Goal: Transaction & Acquisition: Purchase product/service

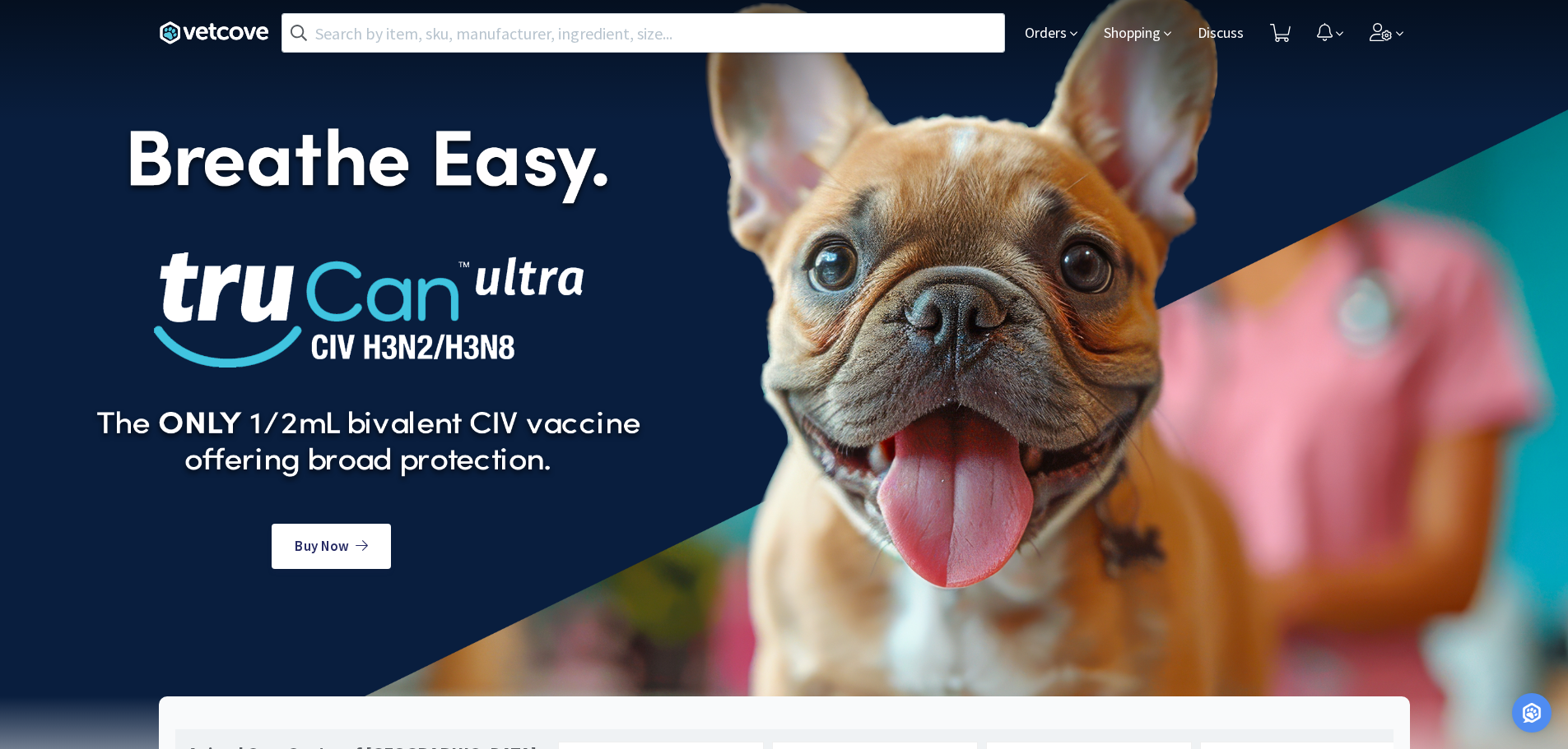
click at [1013, 36] on div "Orders Shopping Discuss Discuss" at bounding box center [1210, 33] width 399 height 66
click at [1072, 41] on icon at bounding box center [1074, 33] width 8 height 15
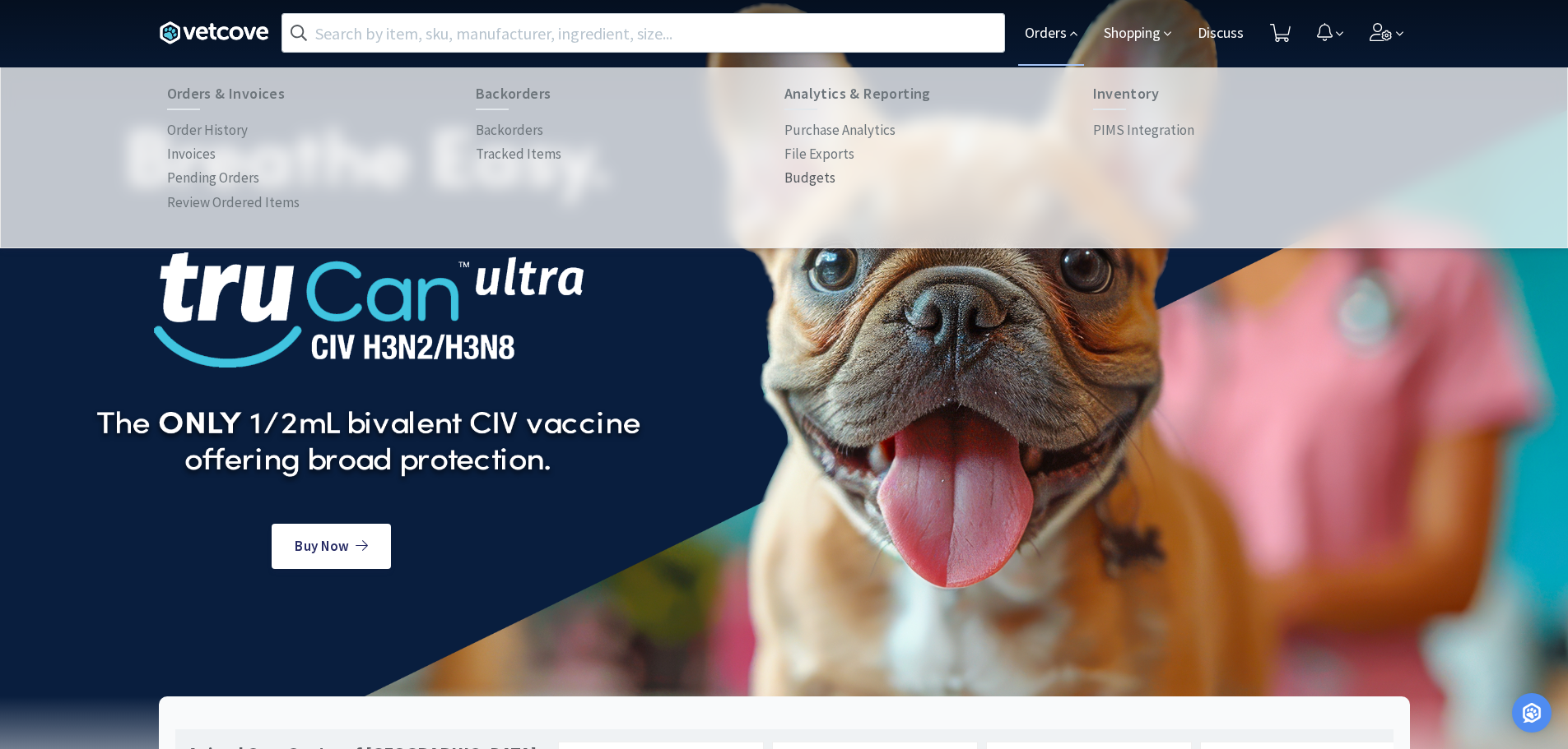
click at [813, 180] on p "Budgets" at bounding box center [810, 177] width 51 height 22
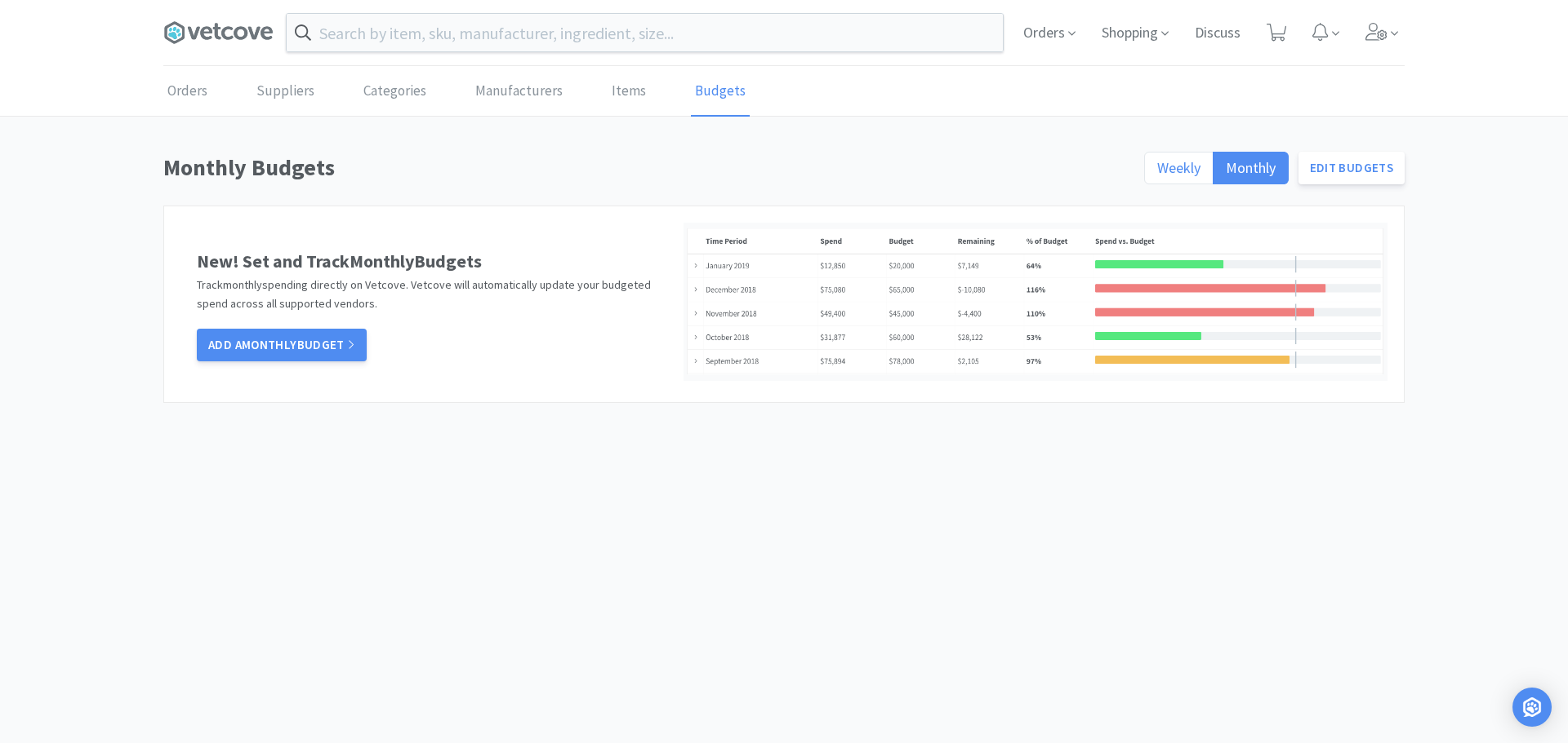
click at [1201, 171] on span "Weekly" at bounding box center [1178, 167] width 44 height 18
click at [1157, 173] on input "Weekly" at bounding box center [1157, 173] width 0 height 0
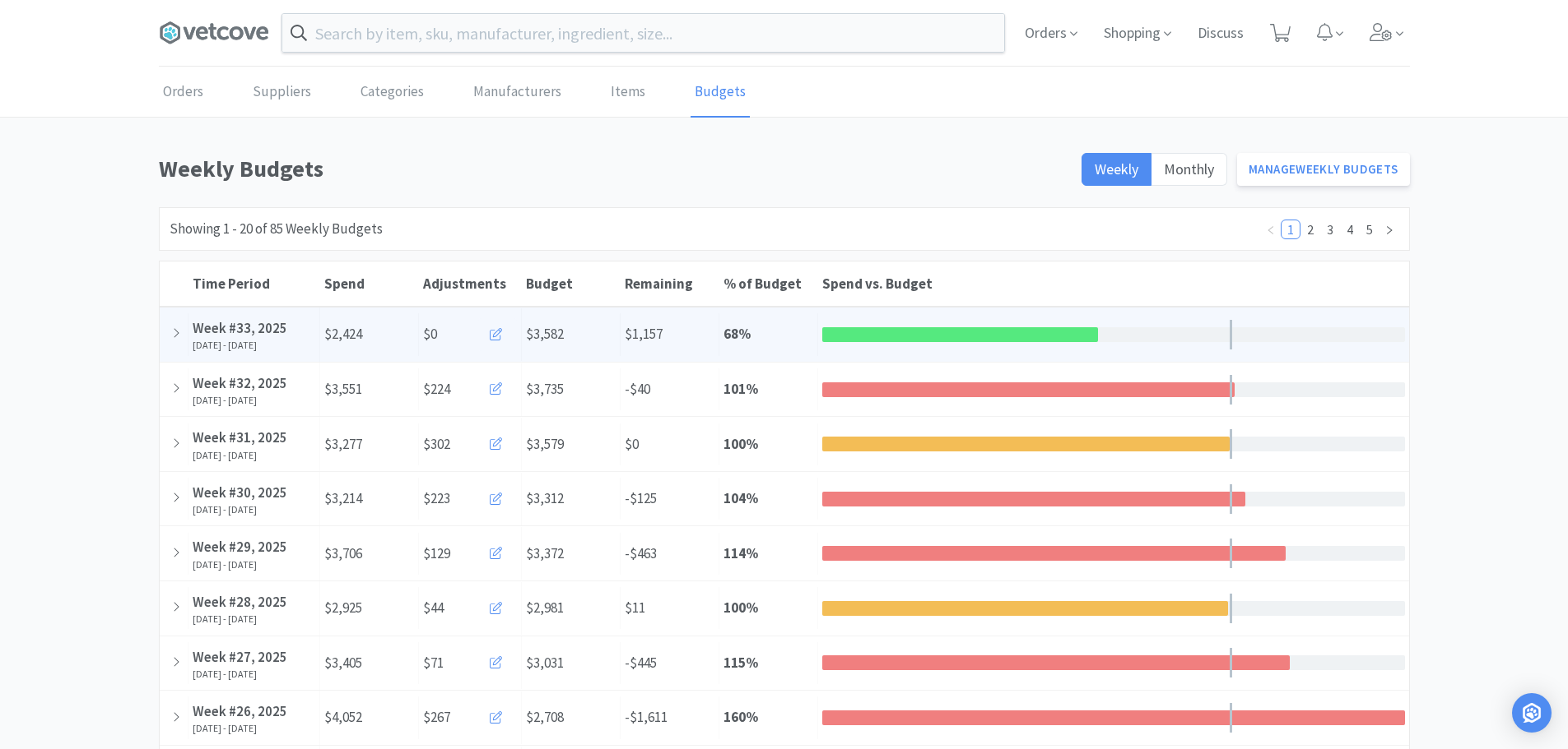
click at [498, 331] on icon at bounding box center [496, 334] width 13 height 13
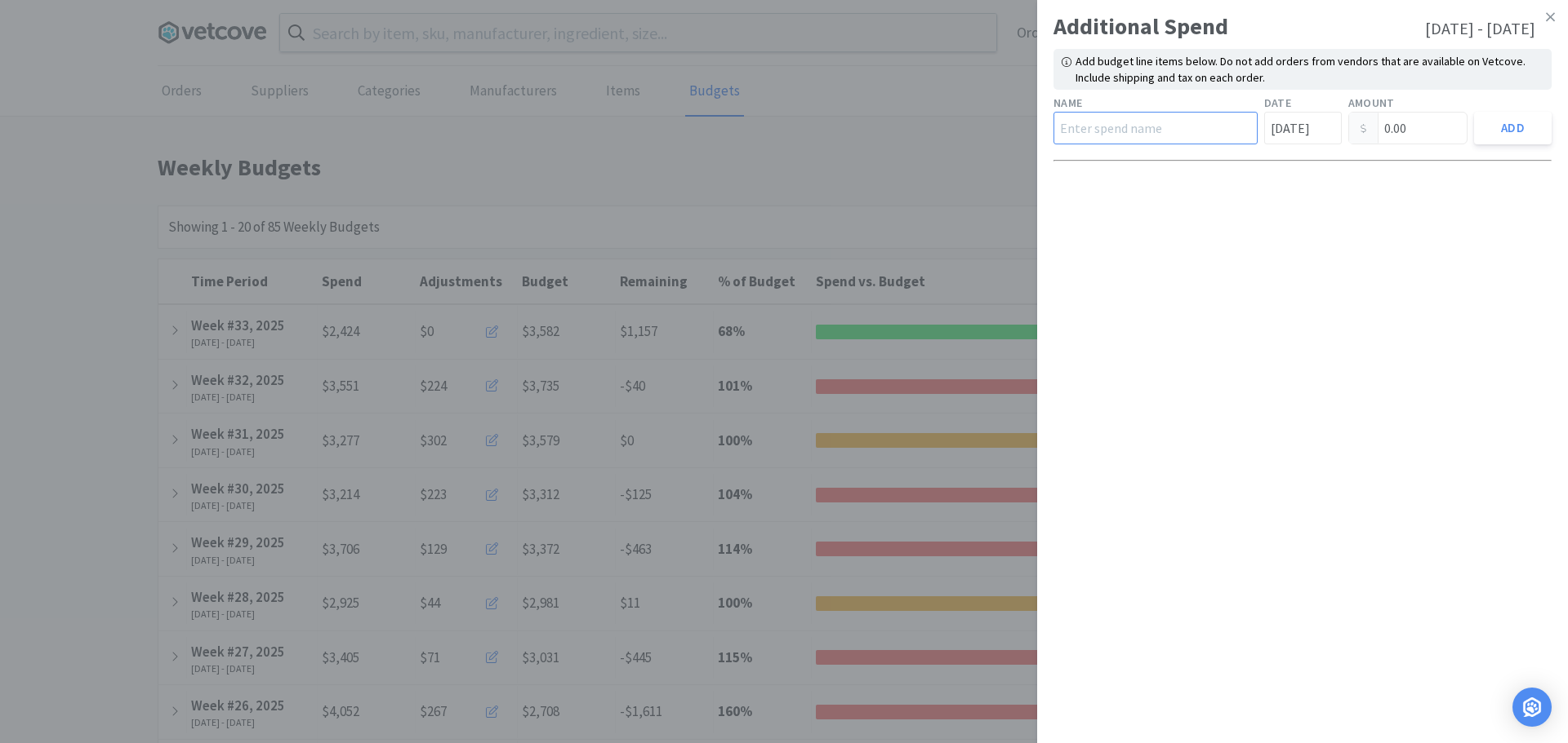
click at [1161, 129] on input "text" at bounding box center [1154, 129] width 204 height 33
type input "Post Office"
click at [1423, 126] on input "0.00" at bounding box center [1408, 129] width 118 height 31
type input "0"
type input "78.00"
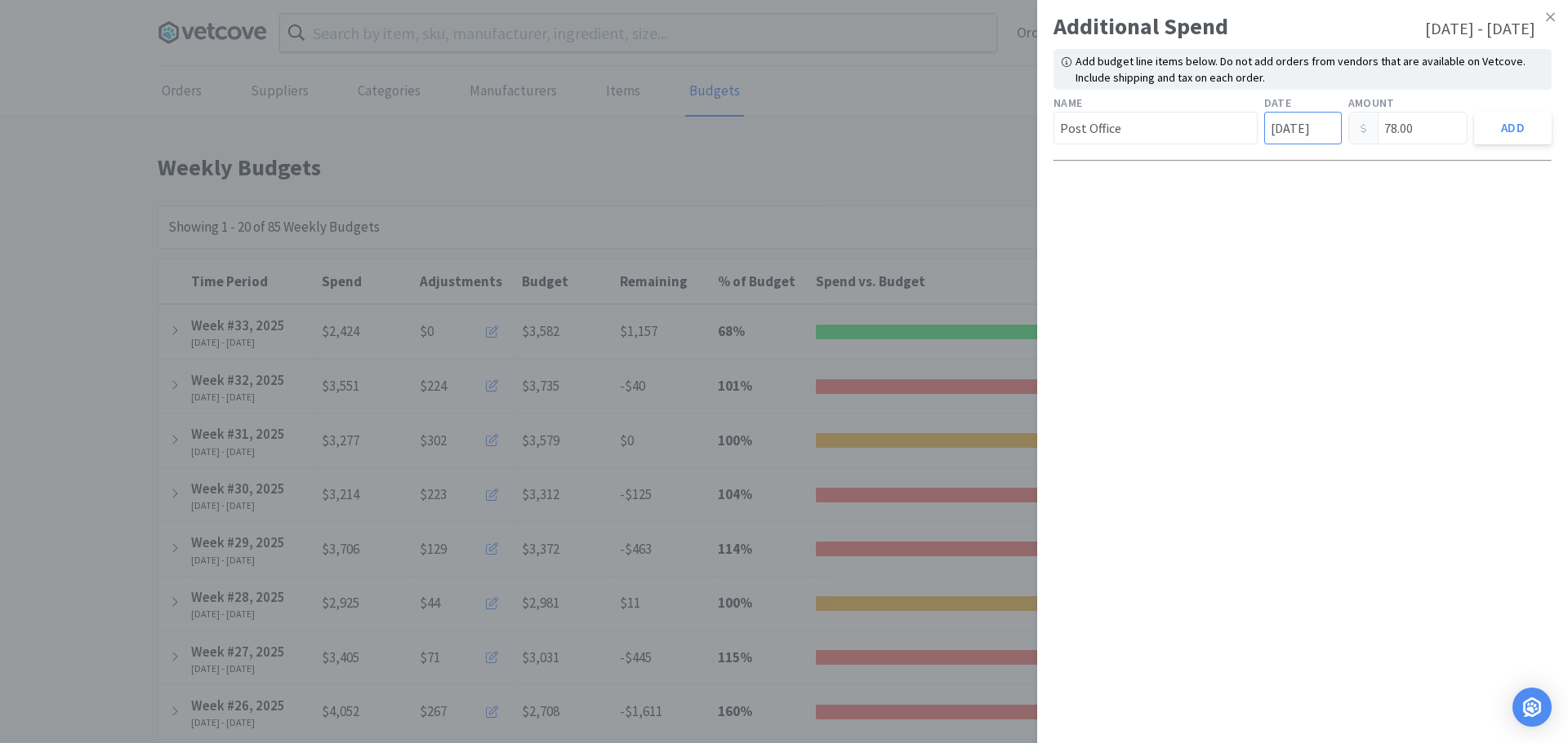
click at [1296, 137] on input "[DATE]" at bounding box center [1302, 129] width 77 height 33
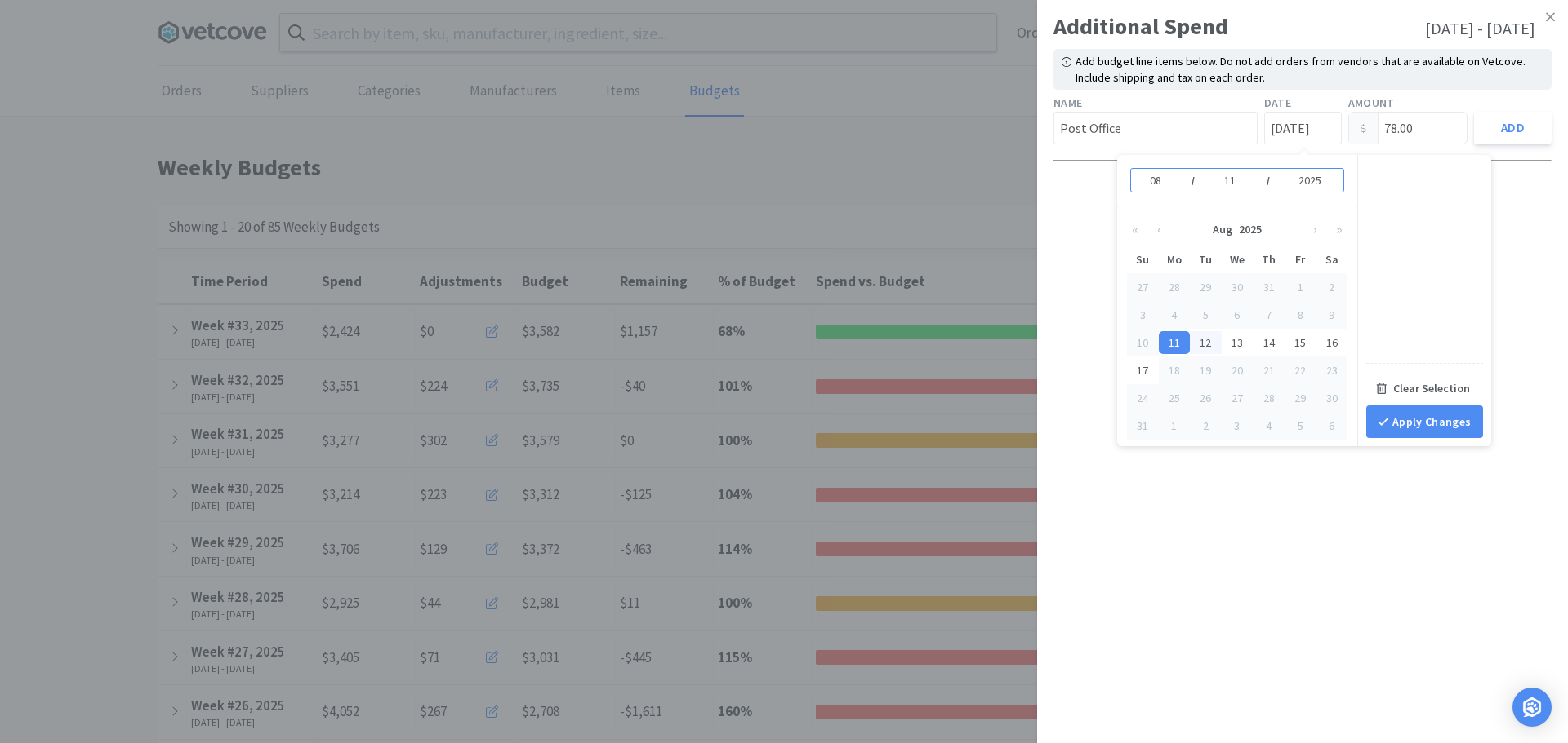
click at [1209, 347] on div "12" at bounding box center [1205, 343] width 32 height 23
type input "[DATE]"
type input "12"
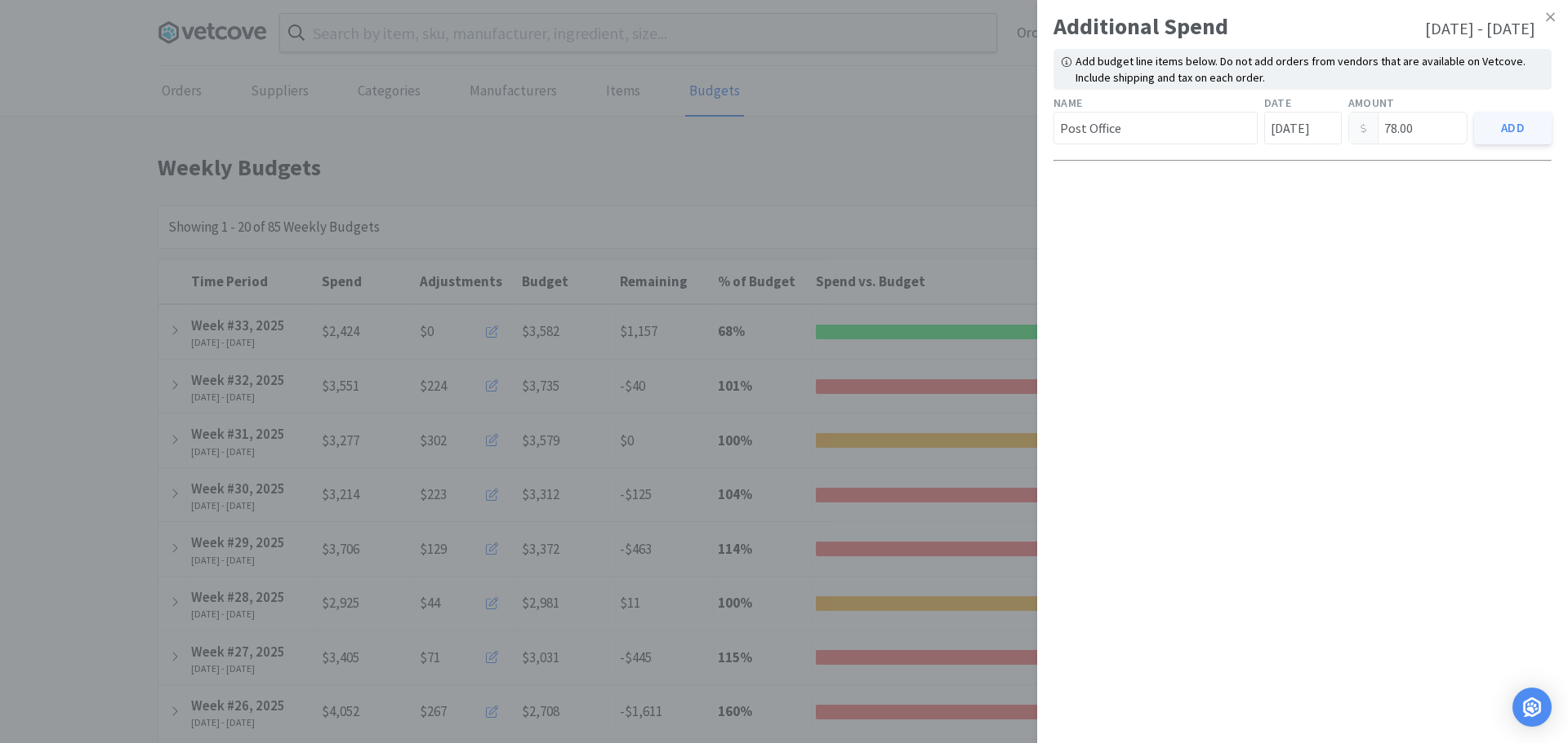
click at [1504, 135] on button "Add" at bounding box center [1512, 129] width 77 height 33
type input "[DATE]"
type input "0.00"
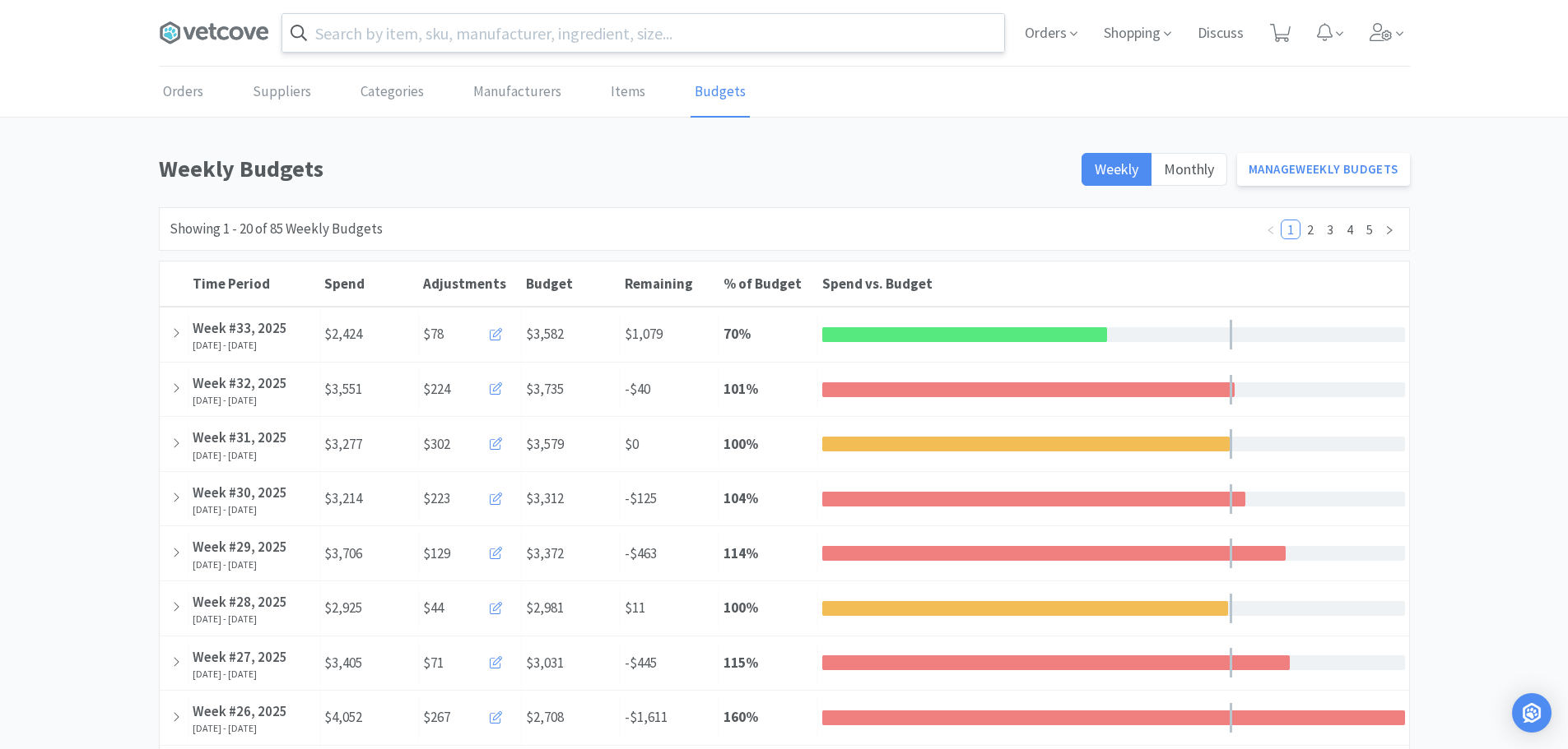
click at [604, 27] on input "text" at bounding box center [643, 32] width 722 height 38
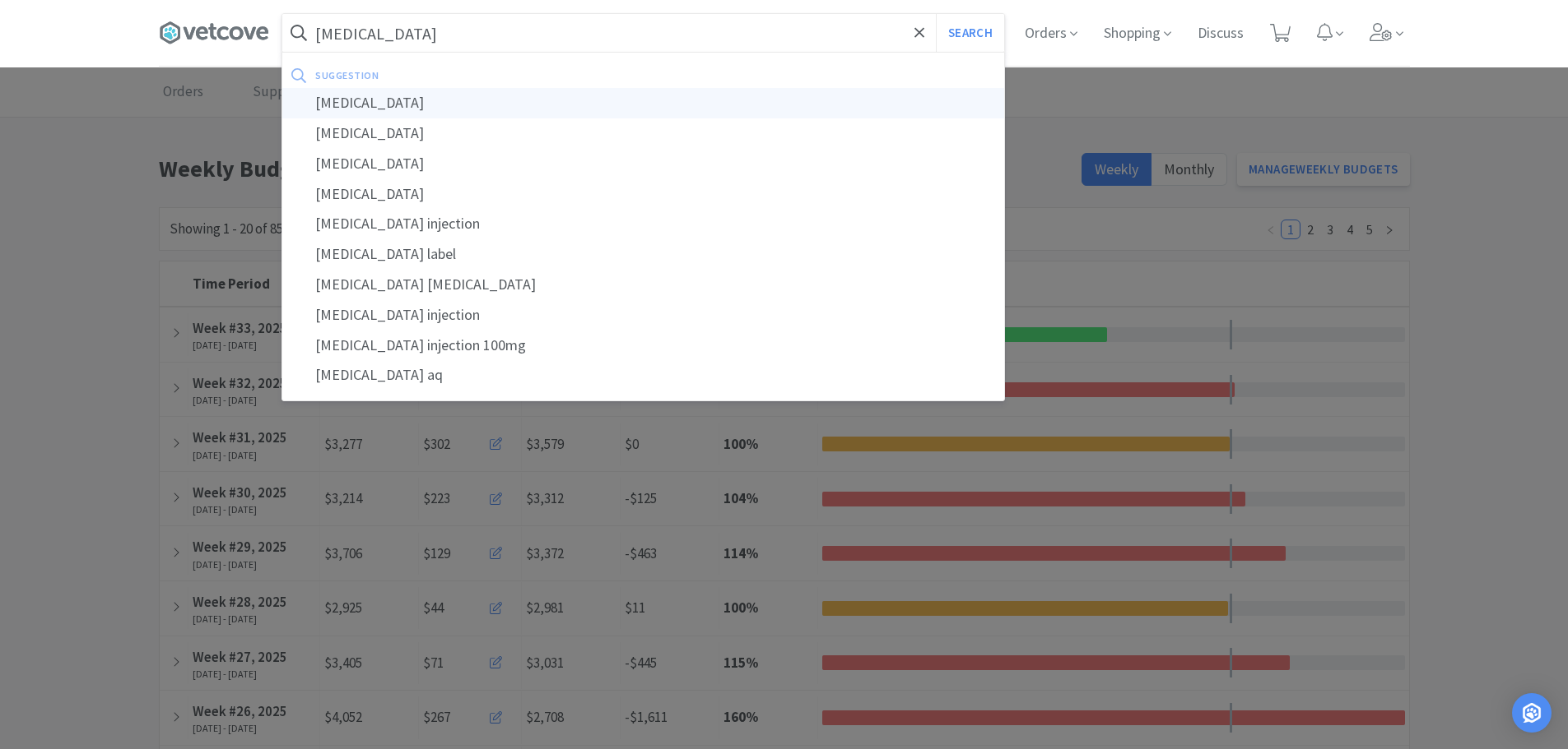
type input "[MEDICAL_DATA]"
click at [383, 106] on div "[MEDICAL_DATA]" at bounding box center [643, 102] width 722 height 30
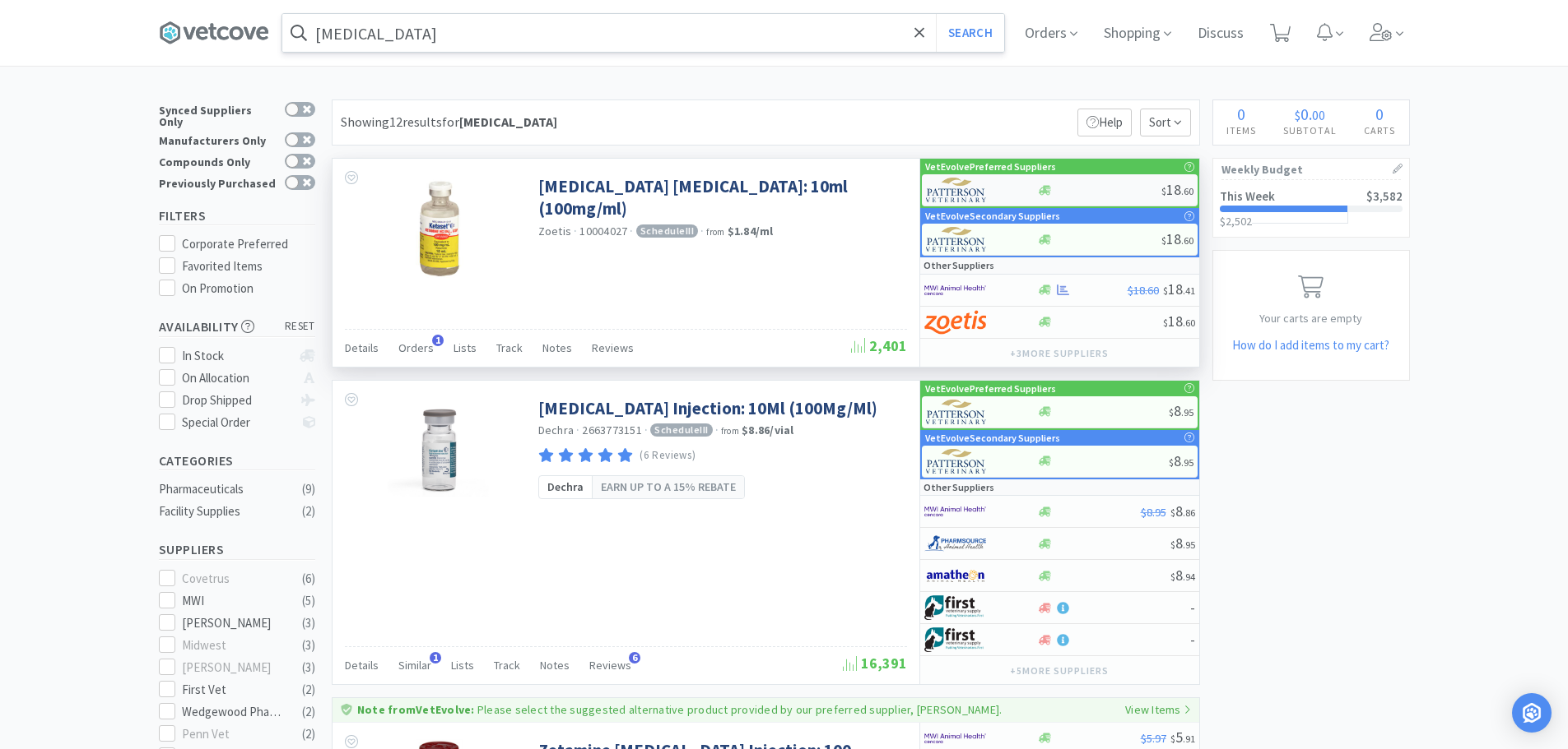
click at [1066, 192] on div at bounding box center [1099, 190] width 125 height 13
select select "1"
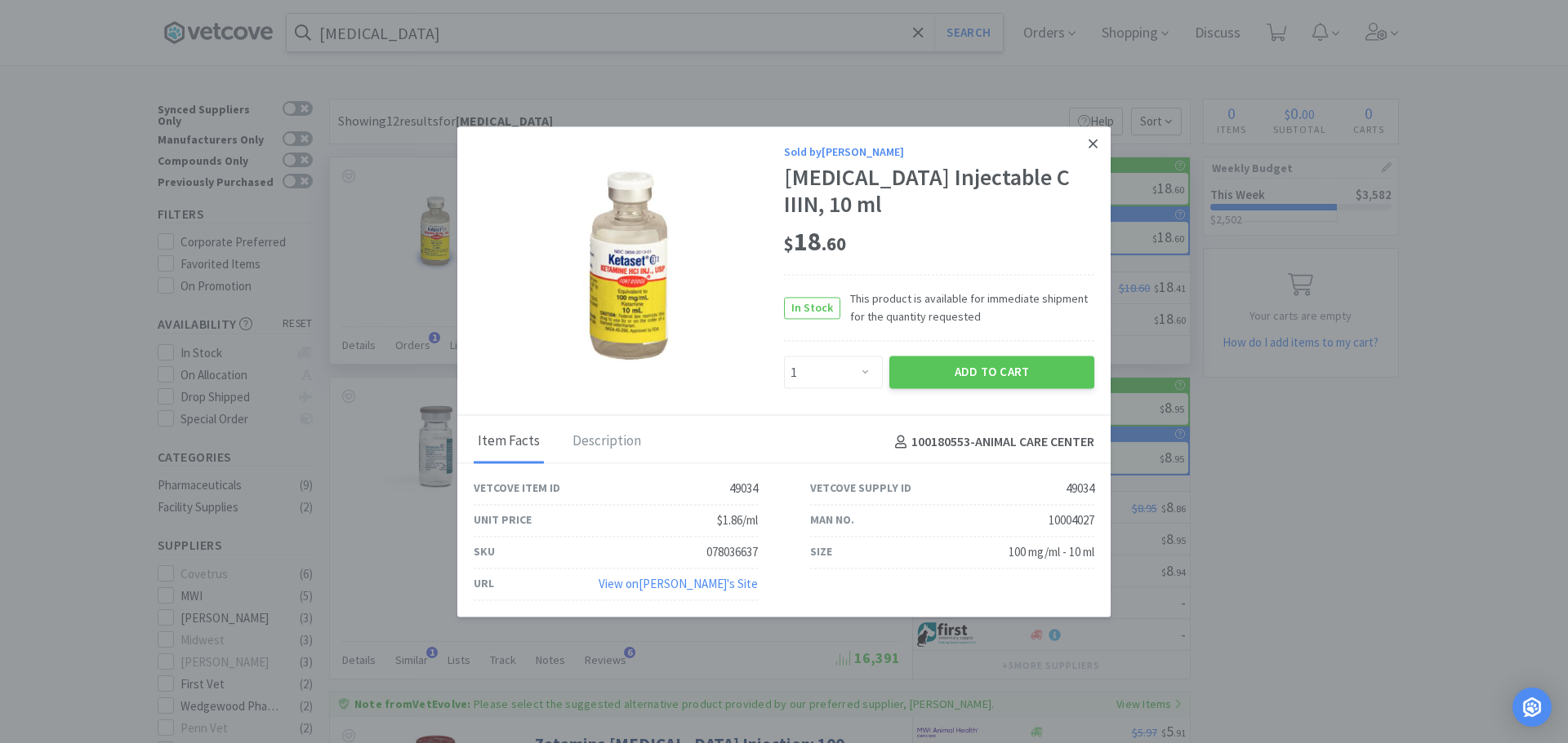
click at [1095, 151] on icon at bounding box center [1092, 143] width 9 height 14
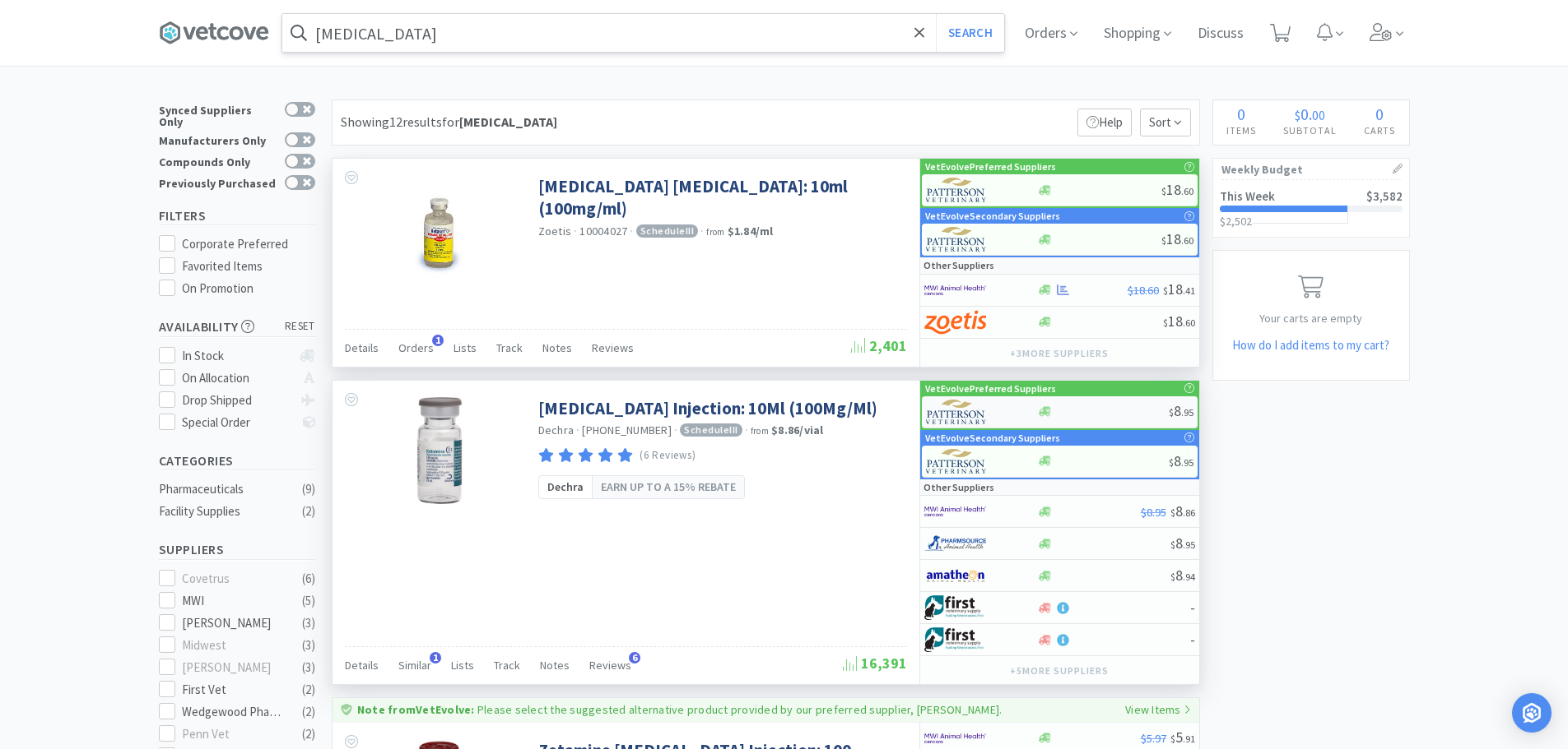
click at [1123, 405] on div "$ 8 . 95" at bounding box center [1059, 412] width 276 height 32
select select "1"
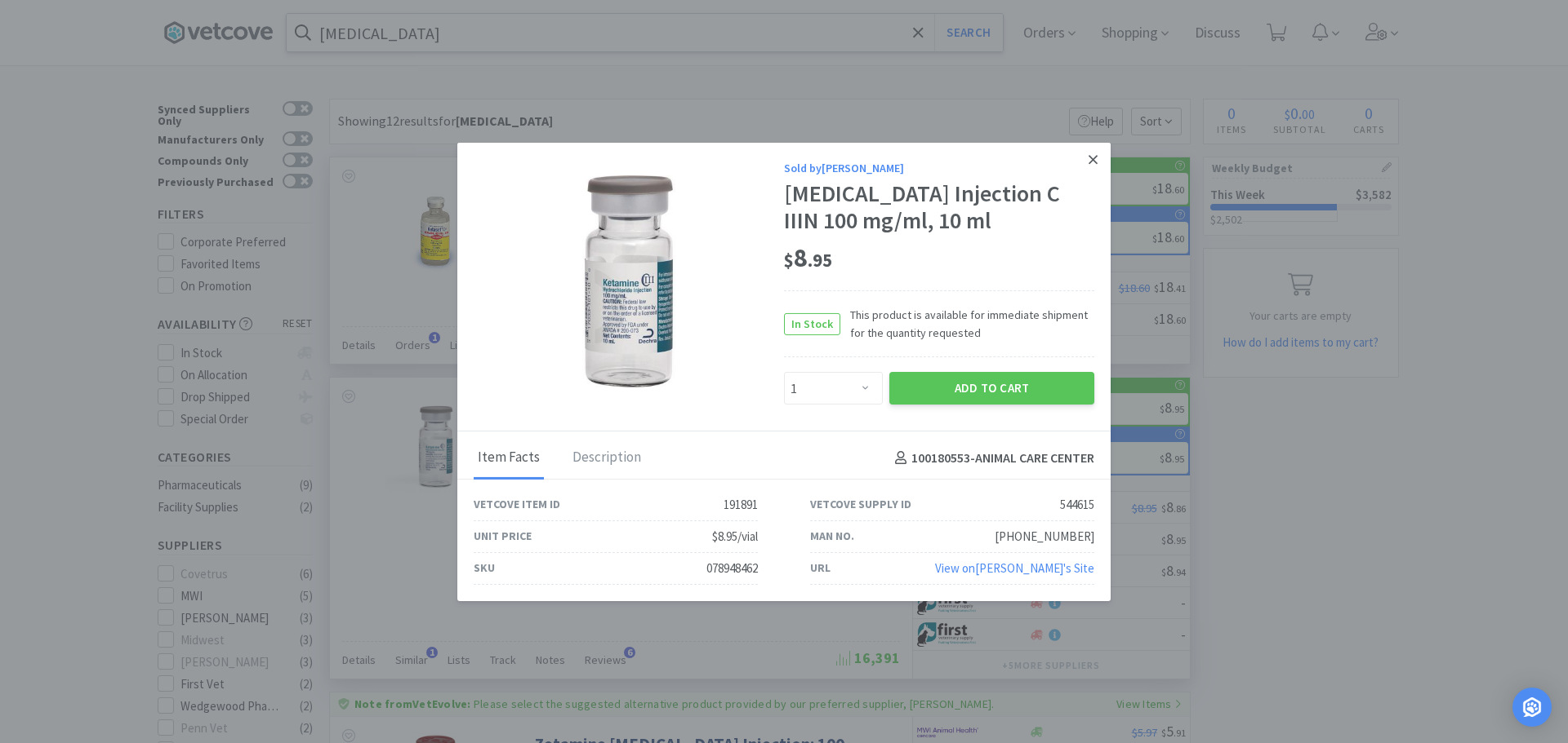
click at [1089, 152] on icon at bounding box center [1092, 158] width 9 height 14
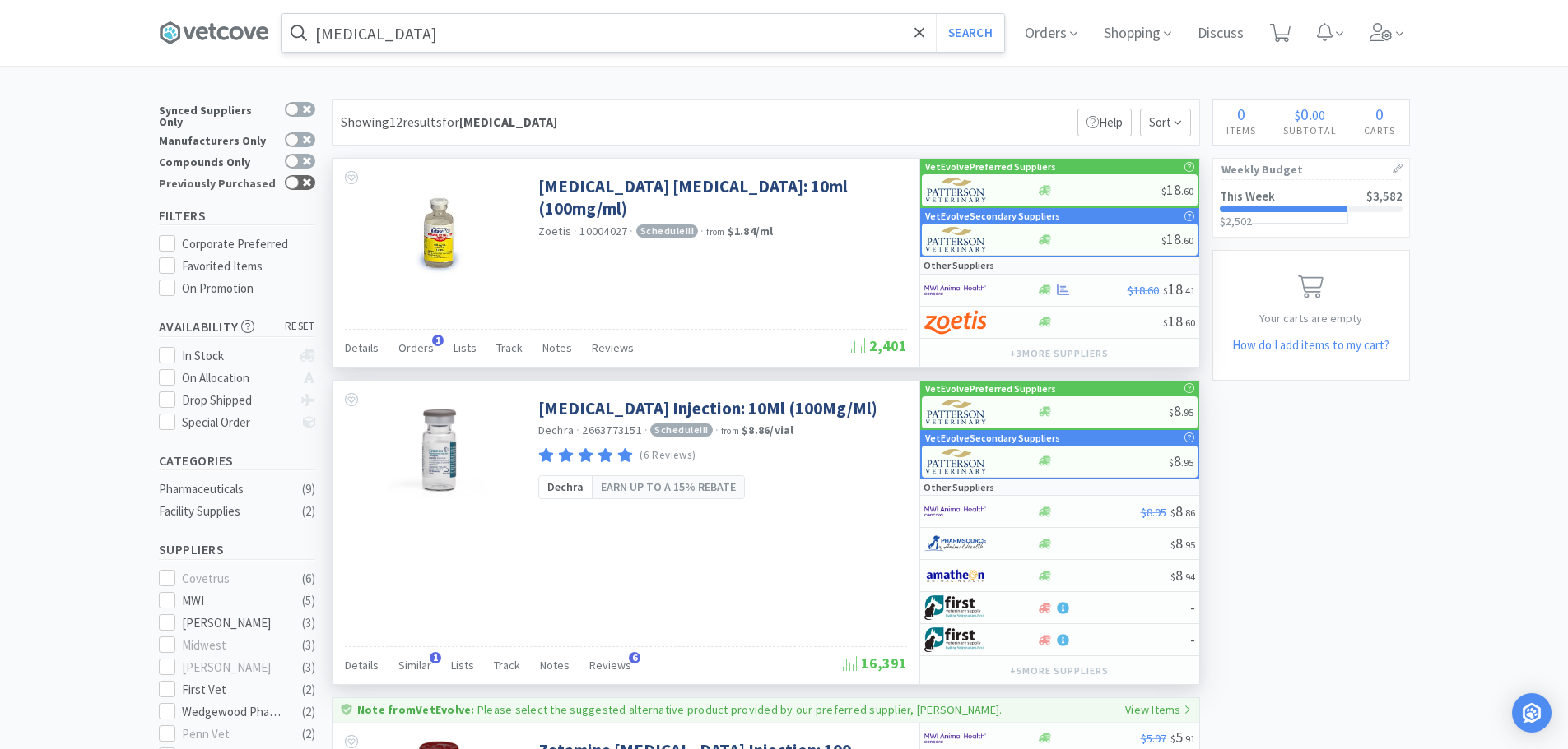
click at [303, 178] on icon at bounding box center [307, 182] width 8 height 8
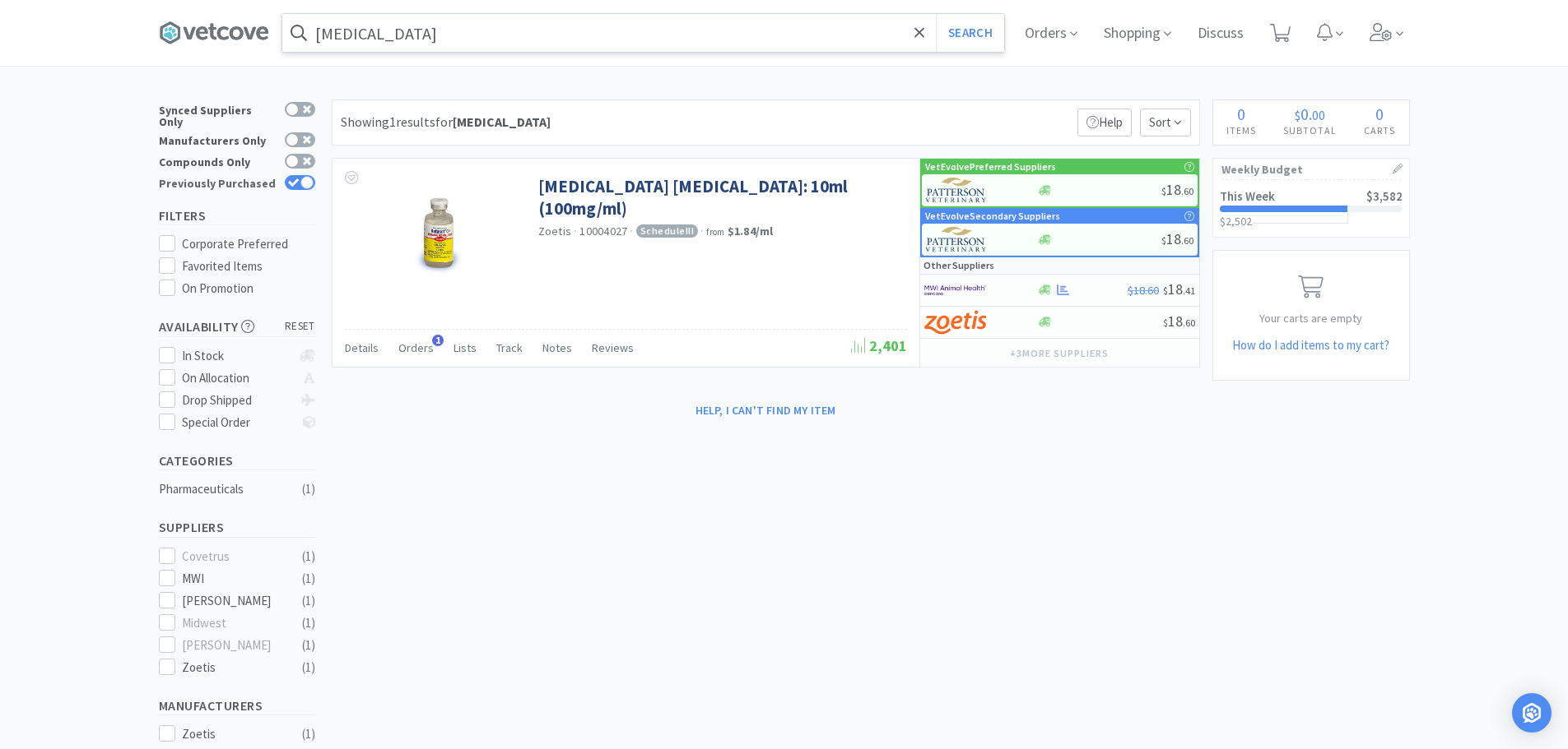
click at [303, 176] on div at bounding box center [307, 183] width 14 height 14
checkbox input "false"
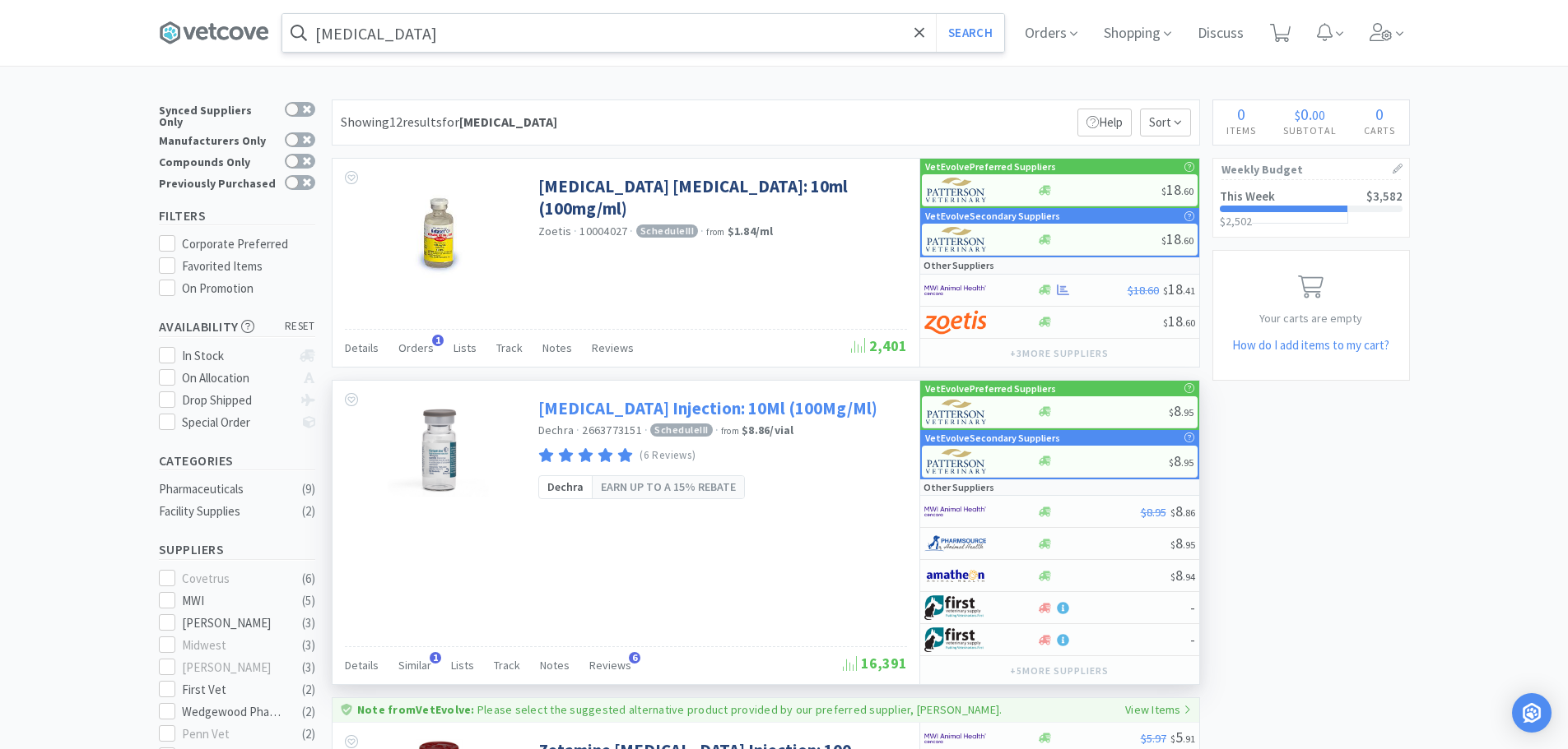
click at [583, 415] on link "[MEDICAL_DATA] Injection: 10Ml (100Mg/Ml)" at bounding box center [708, 408] width 339 height 22
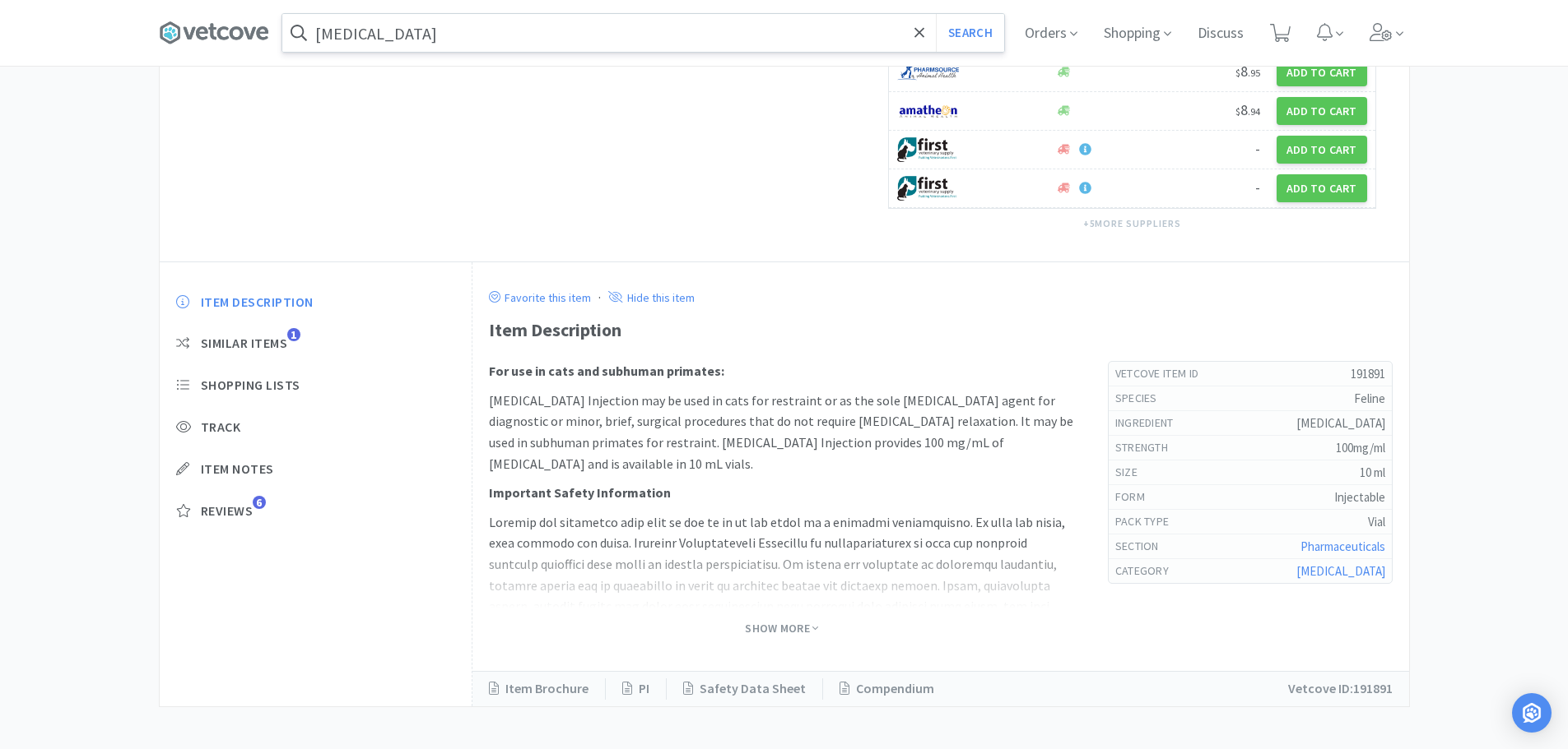
scroll to position [526, 0]
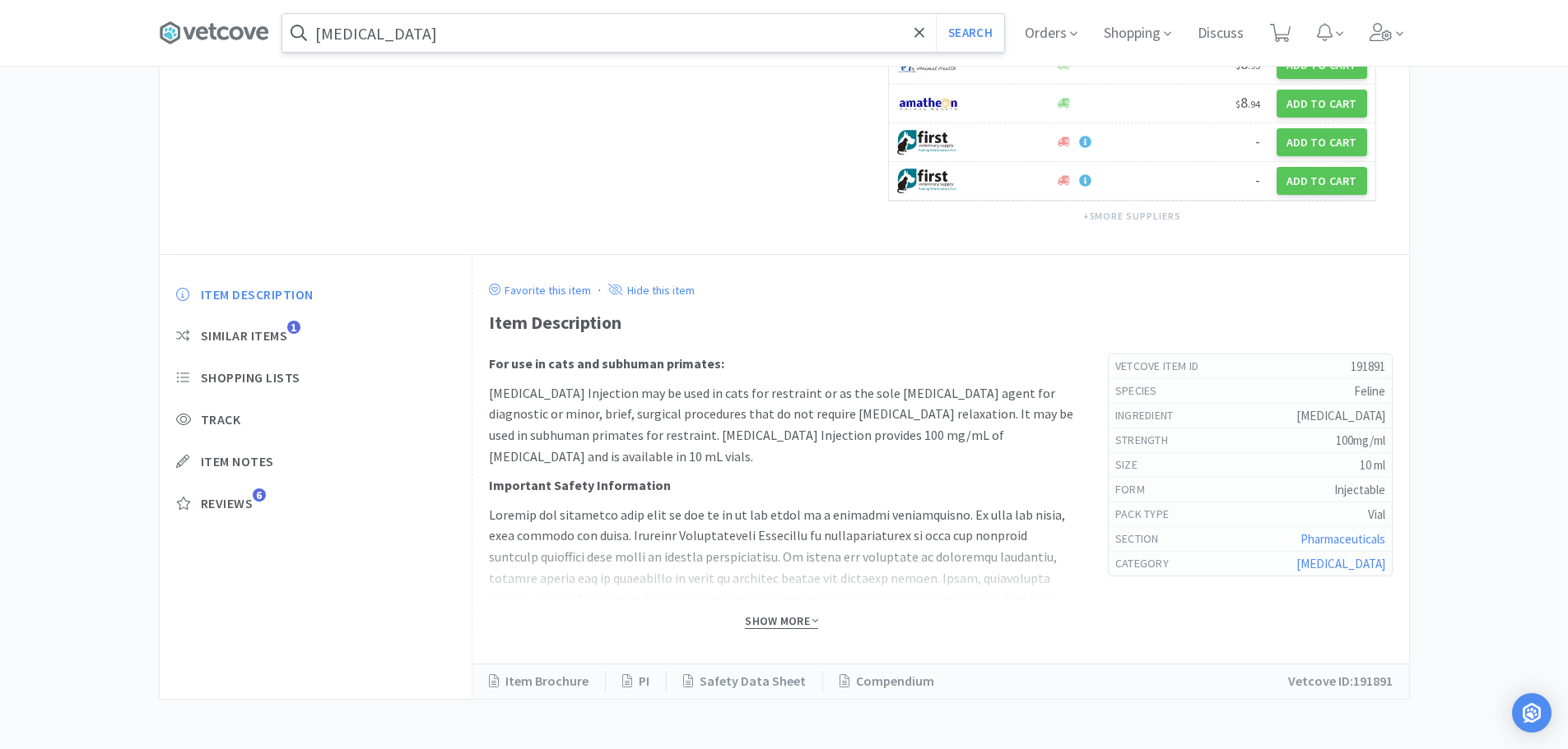
click at [757, 618] on span "Show More" at bounding box center [781, 621] width 73 height 16
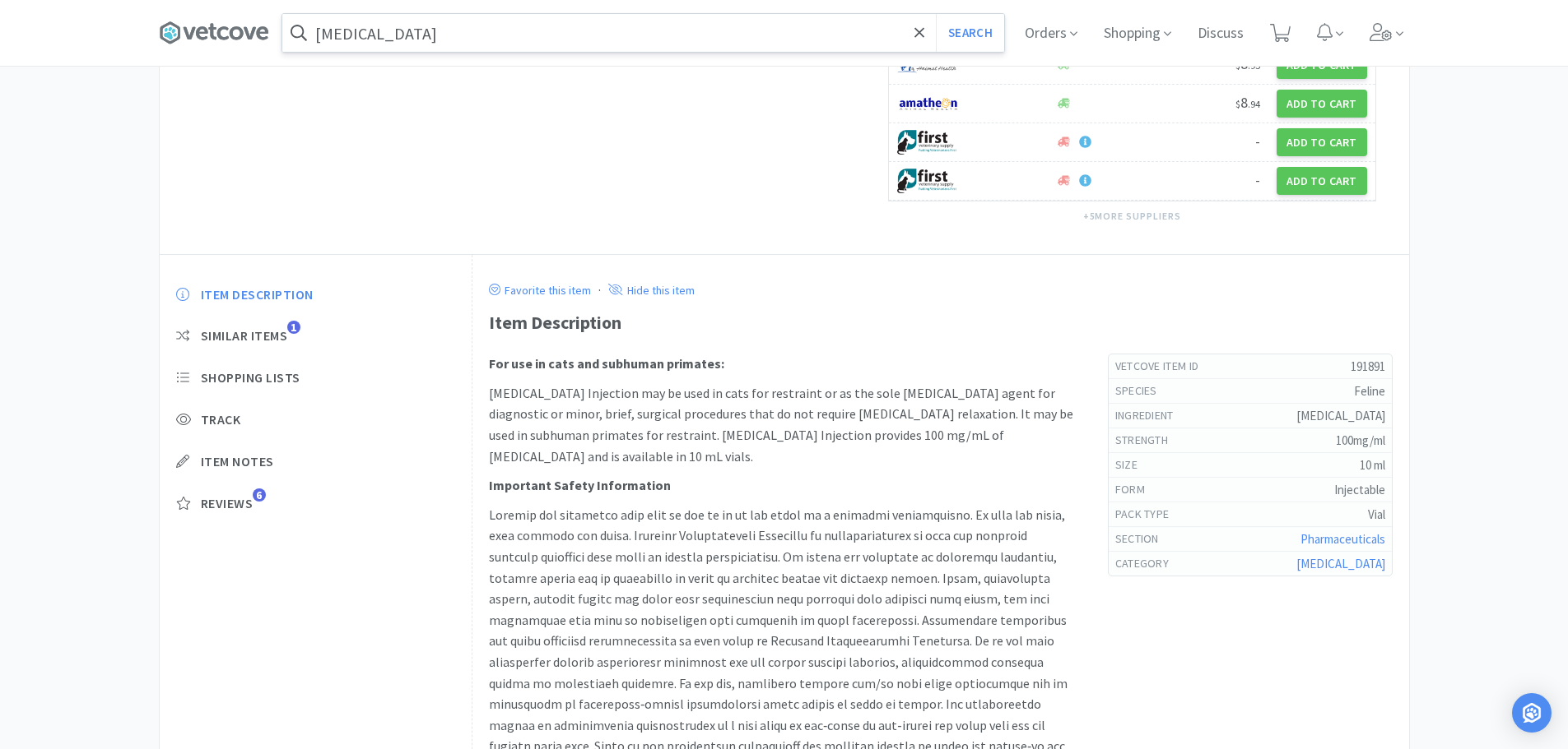
scroll to position [608, 0]
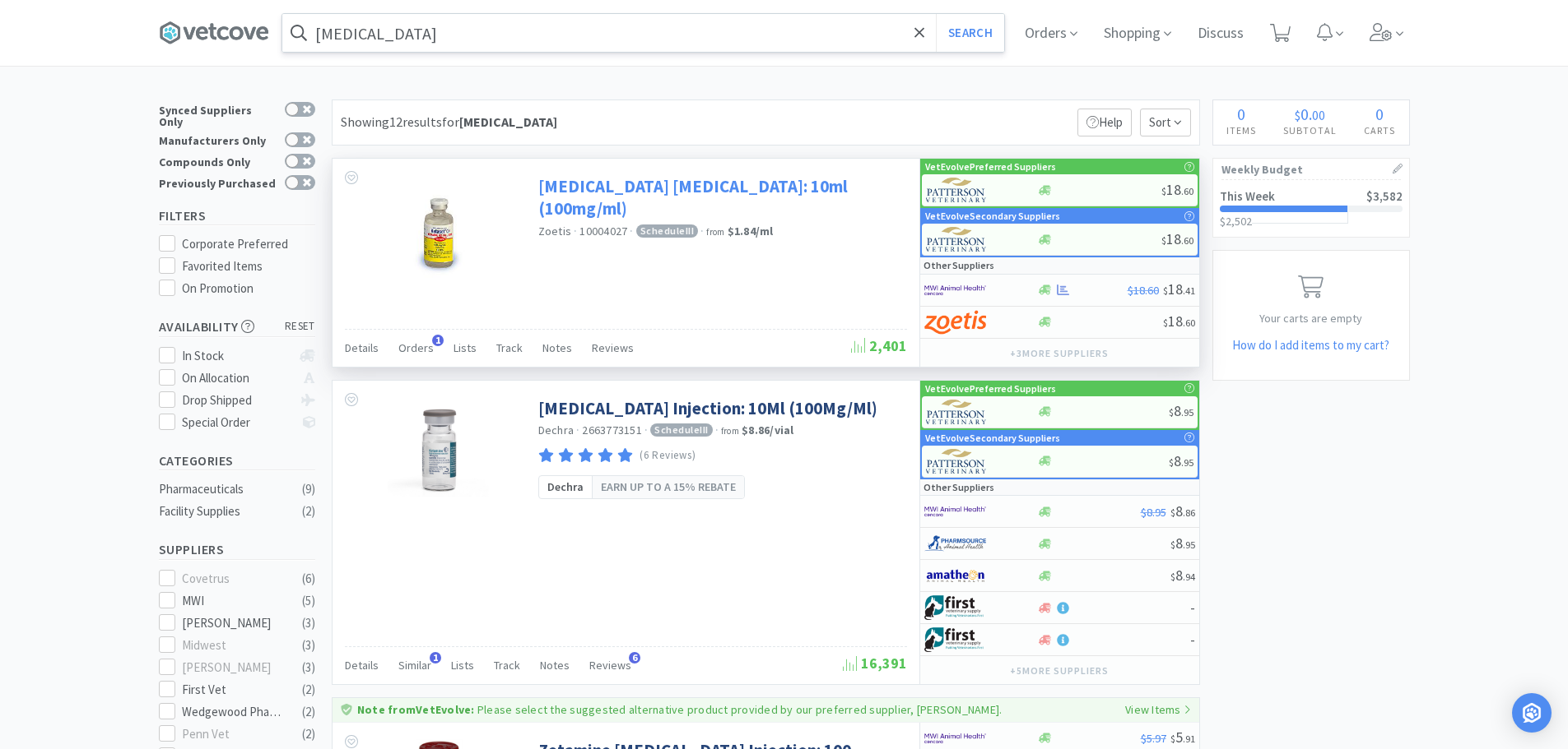
click at [798, 188] on link "[MEDICAL_DATA] [MEDICAL_DATA]: 10ml (100mg/ml)" at bounding box center [720, 198] width 364 height 45
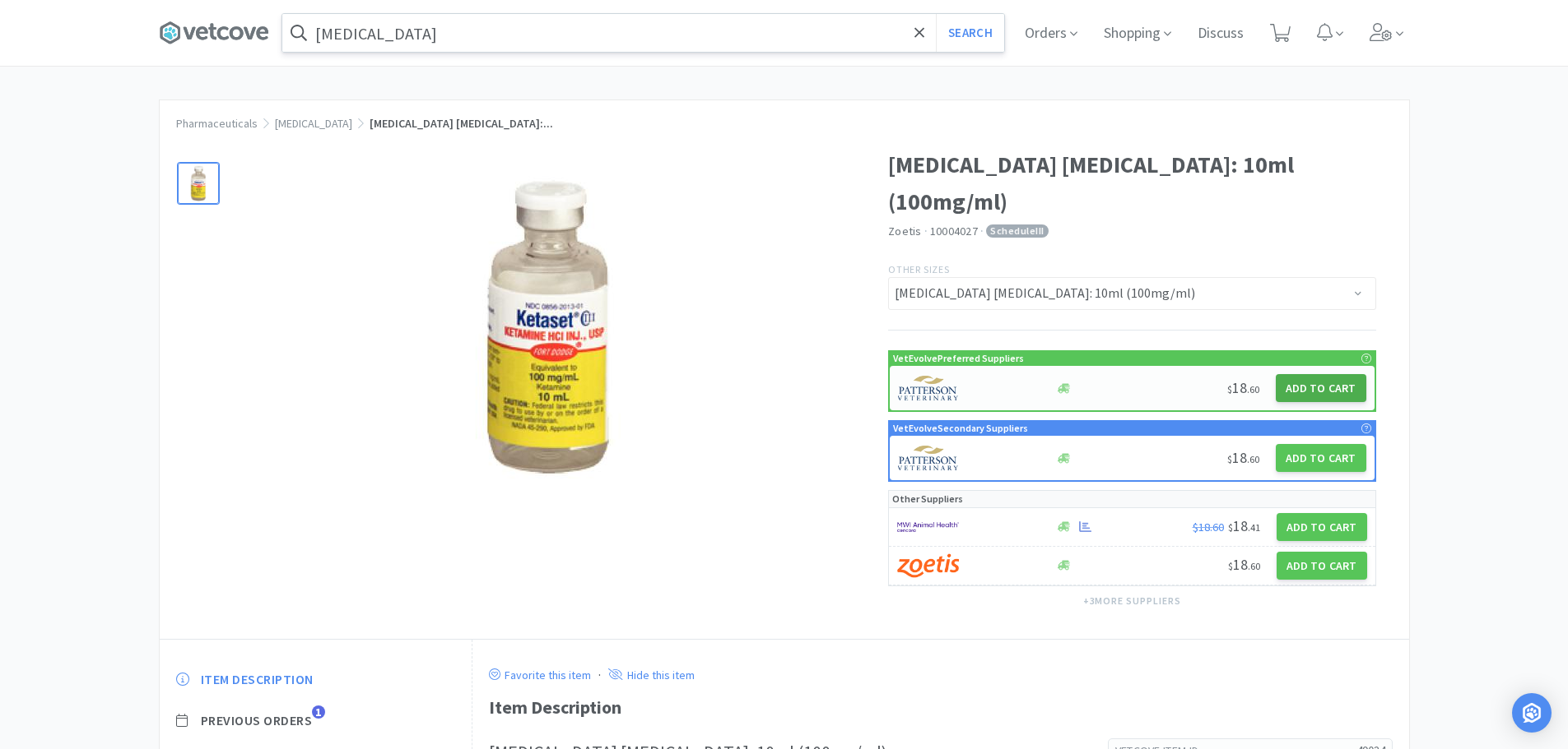
click at [1332, 374] on button "Add to Cart" at bounding box center [1320, 388] width 91 height 28
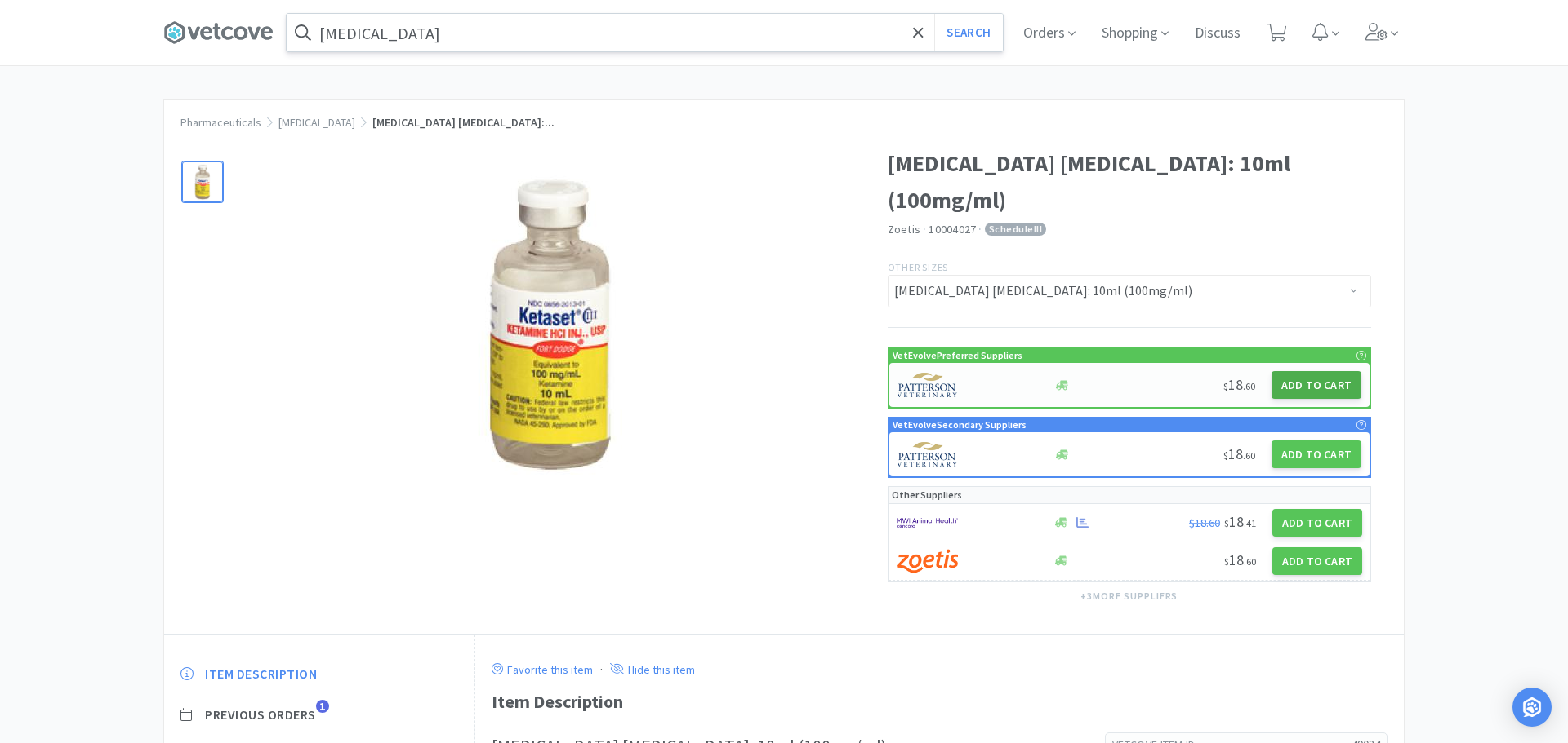
select select "1"
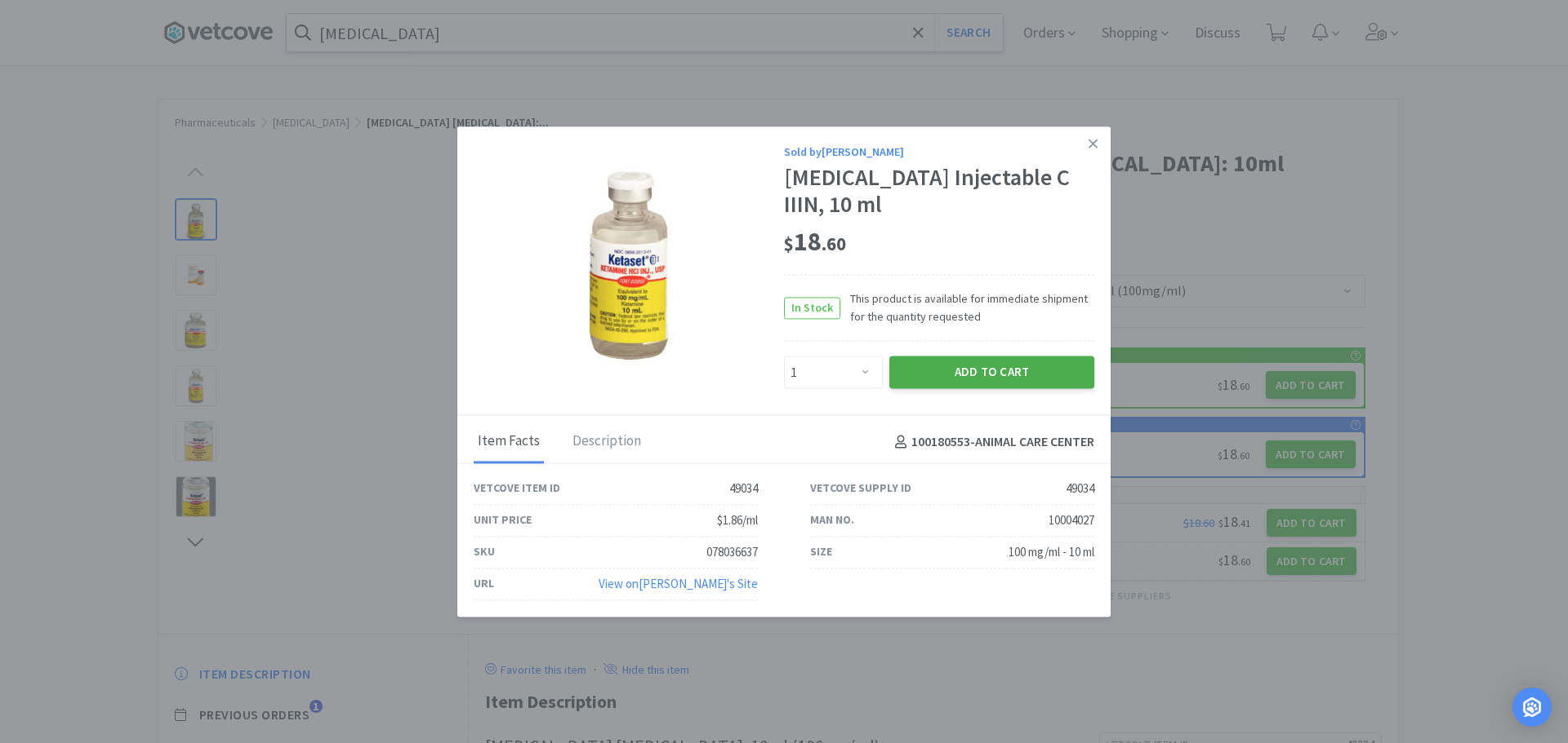
click at [936, 357] on button "Add to Cart" at bounding box center [992, 373] width 205 height 33
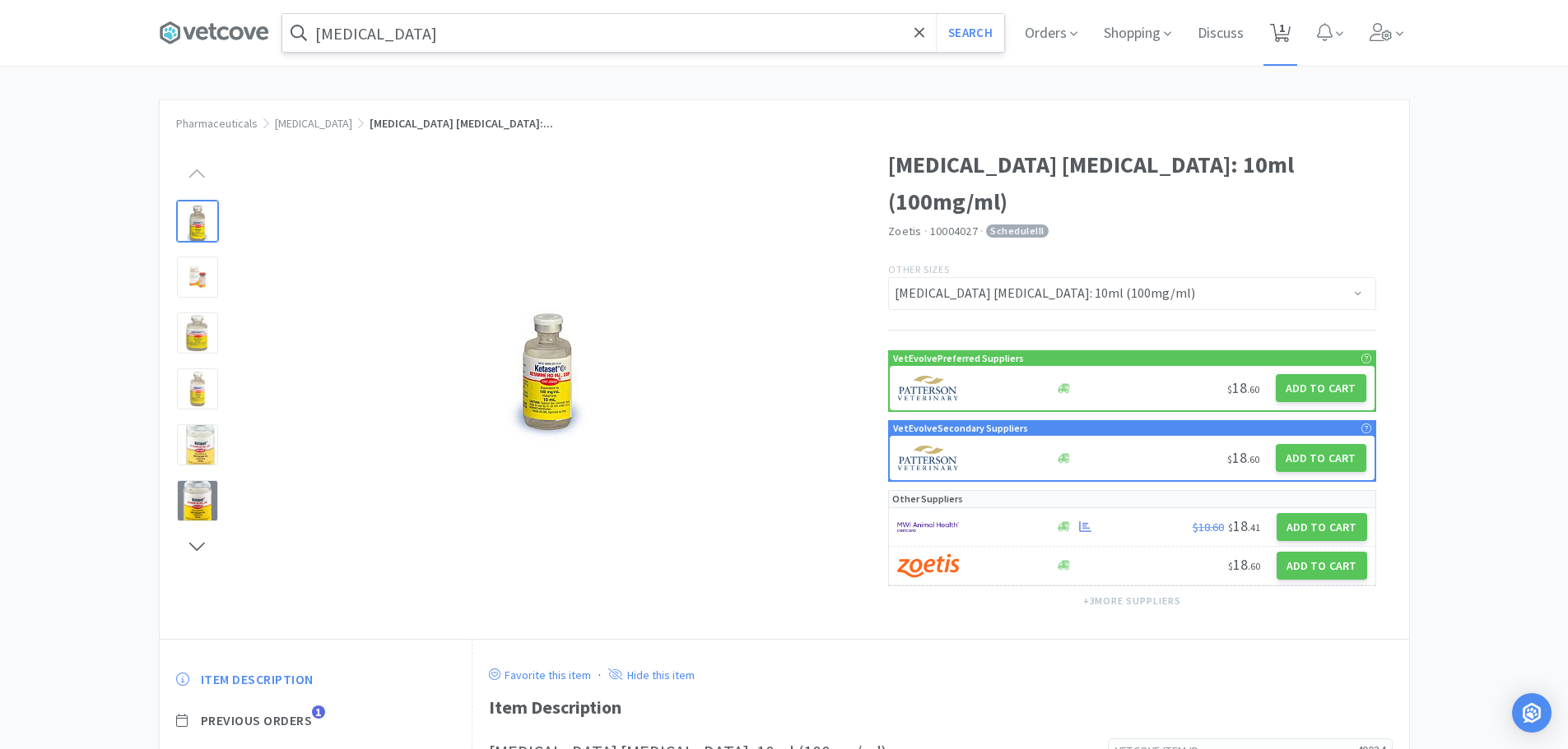
click at [1281, 32] on icon at bounding box center [1280, 32] width 20 height 19
select select "1"
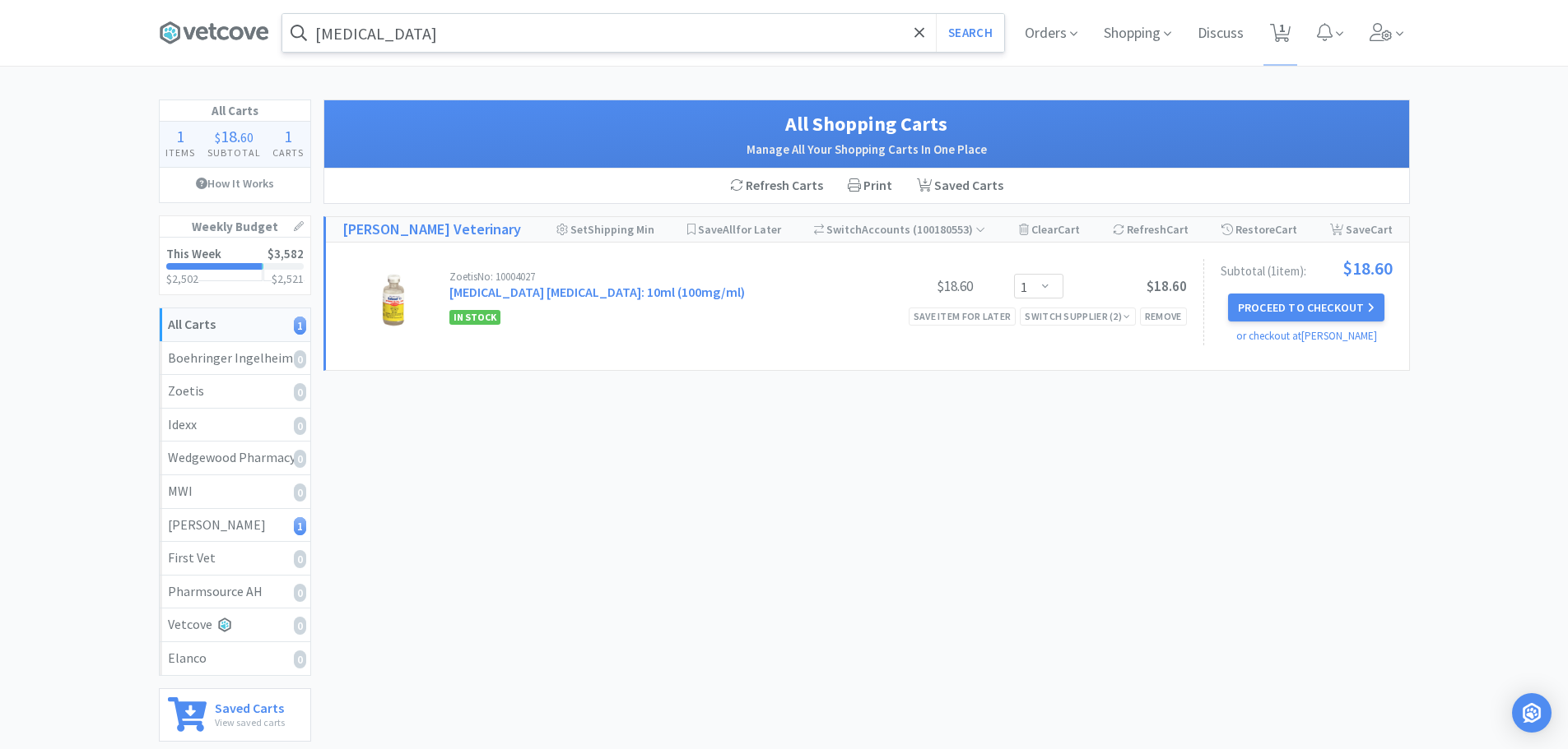
click at [71, 211] on div "All Carts 1 Items $ 18 . 60 Subtotal 1 Carts How It Works Weekly Budget This We…" at bounding box center [784, 460] width 1568 height 721
click at [575, 47] on input "[MEDICAL_DATA]" at bounding box center [643, 32] width 722 height 38
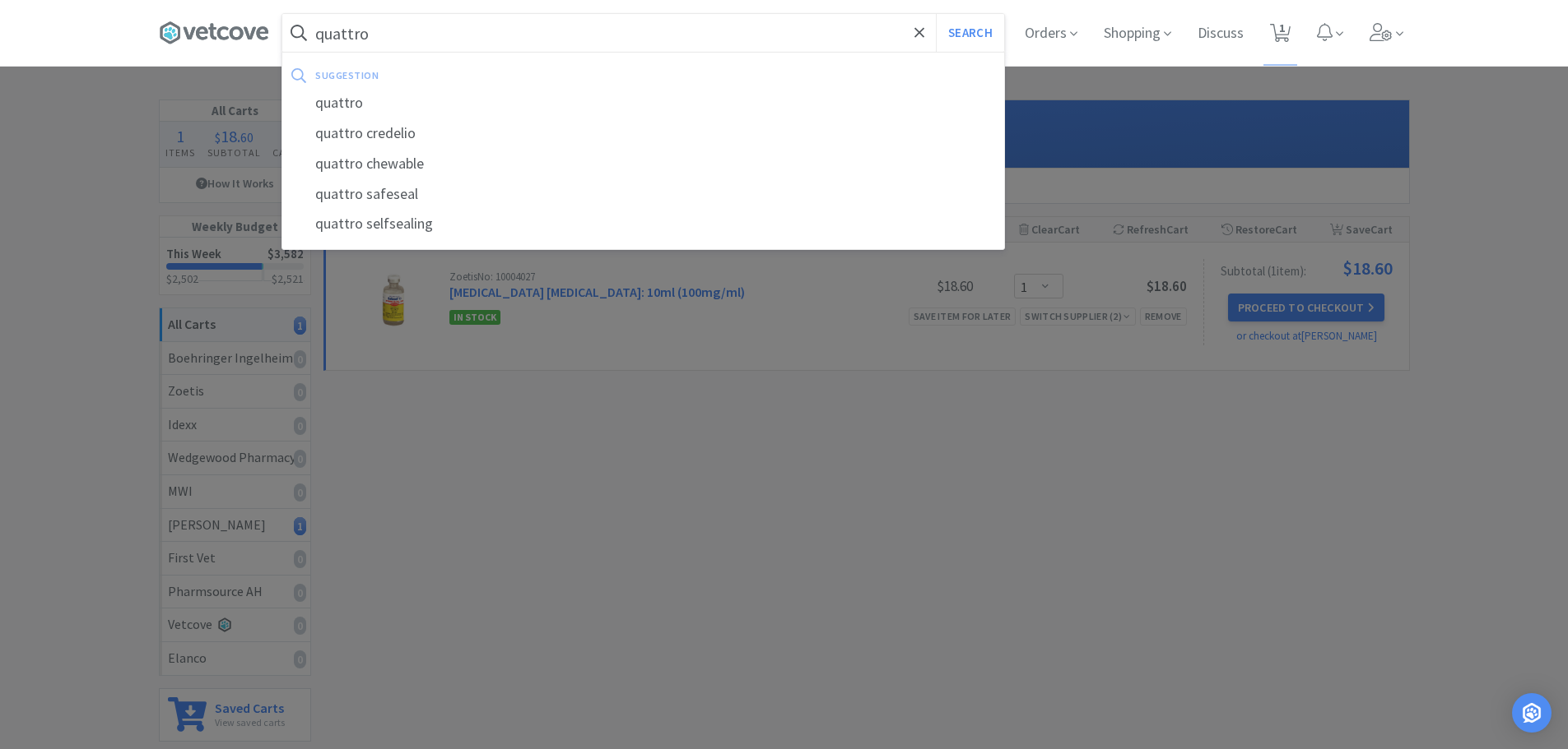
type input "quattro"
click at [936, 14] on button "Search" at bounding box center [970, 32] width 68 height 38
select select "1"
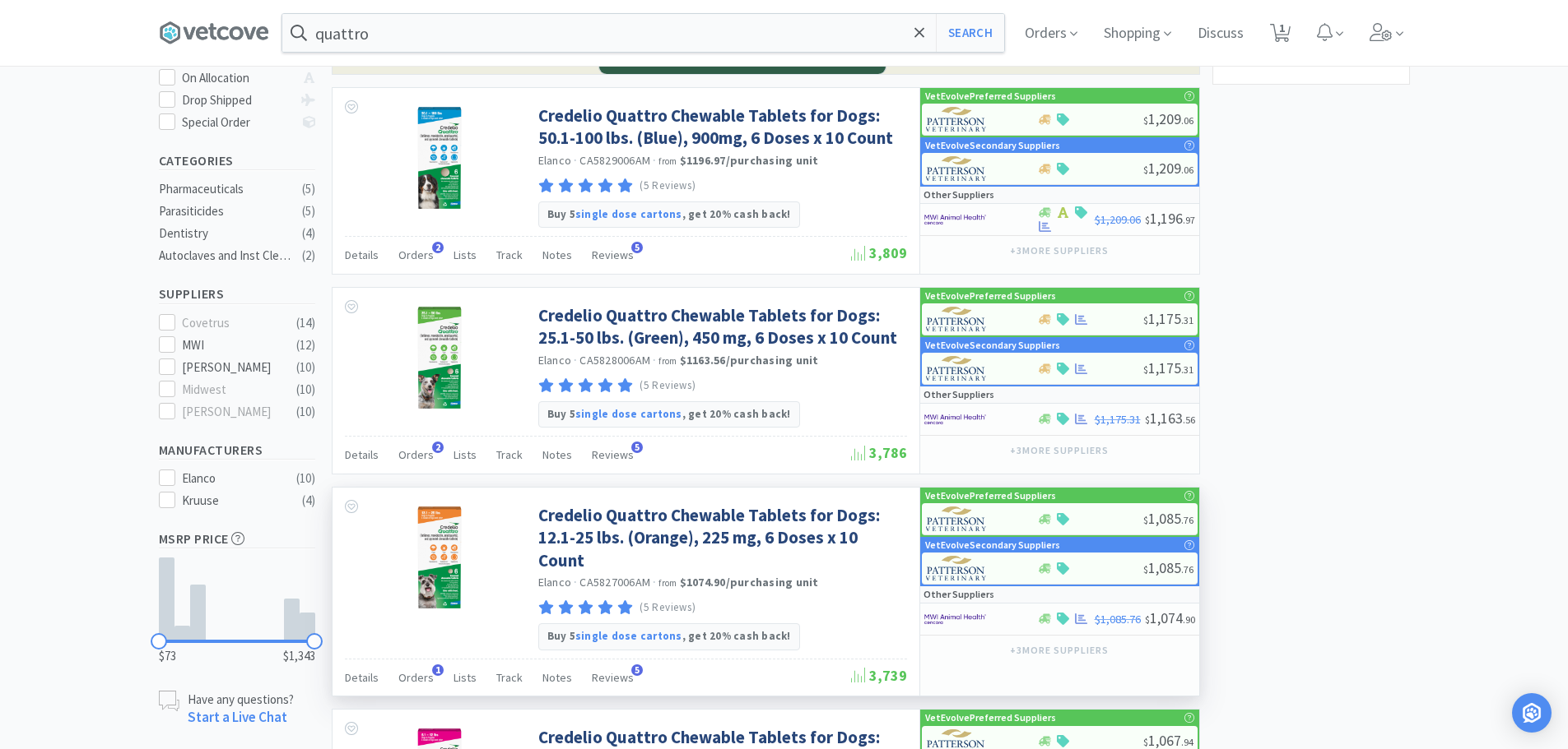
scroll to position [329, 0]
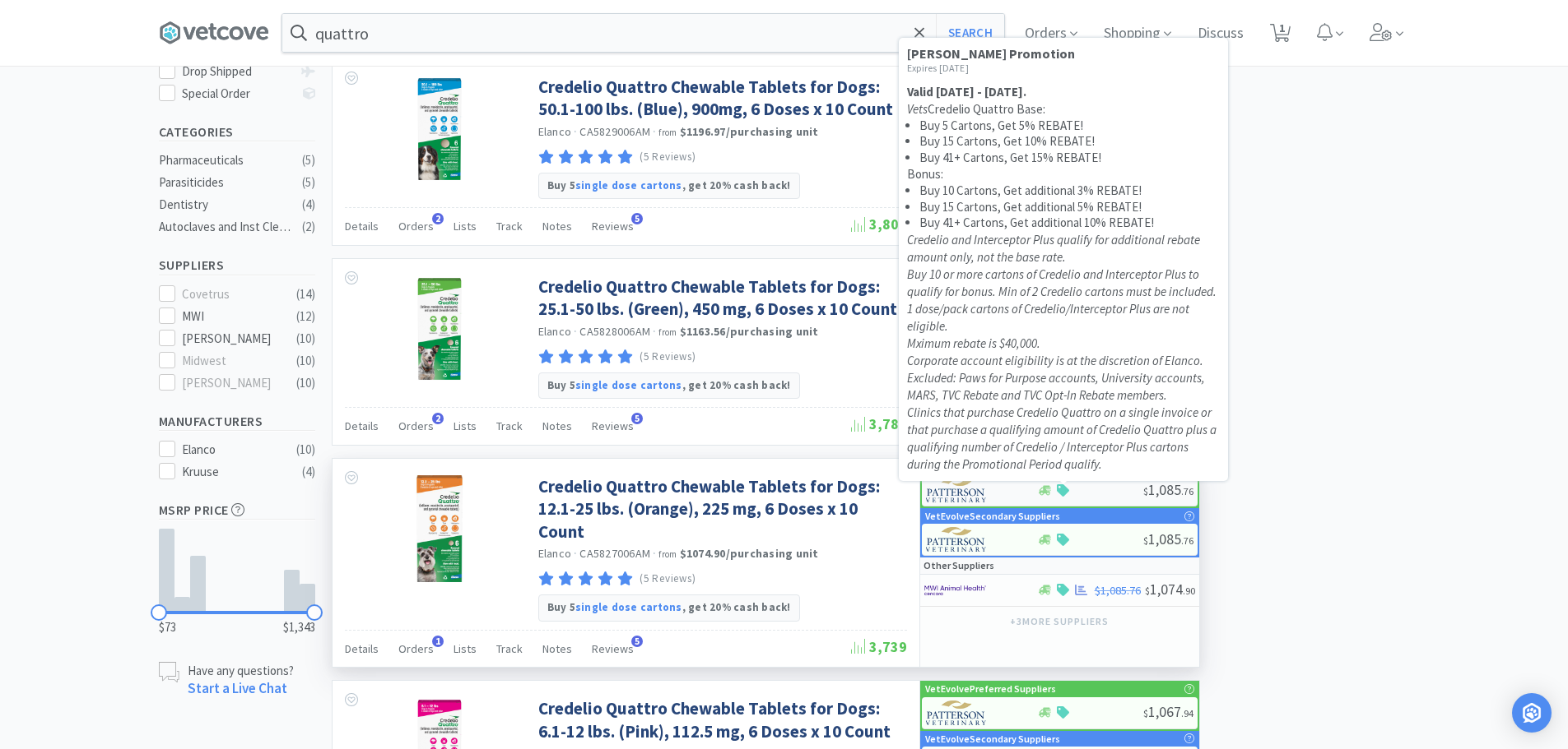
click at [1073, 490] on div at bounding box center [1090, 490] width 106 height 13
select select "1"
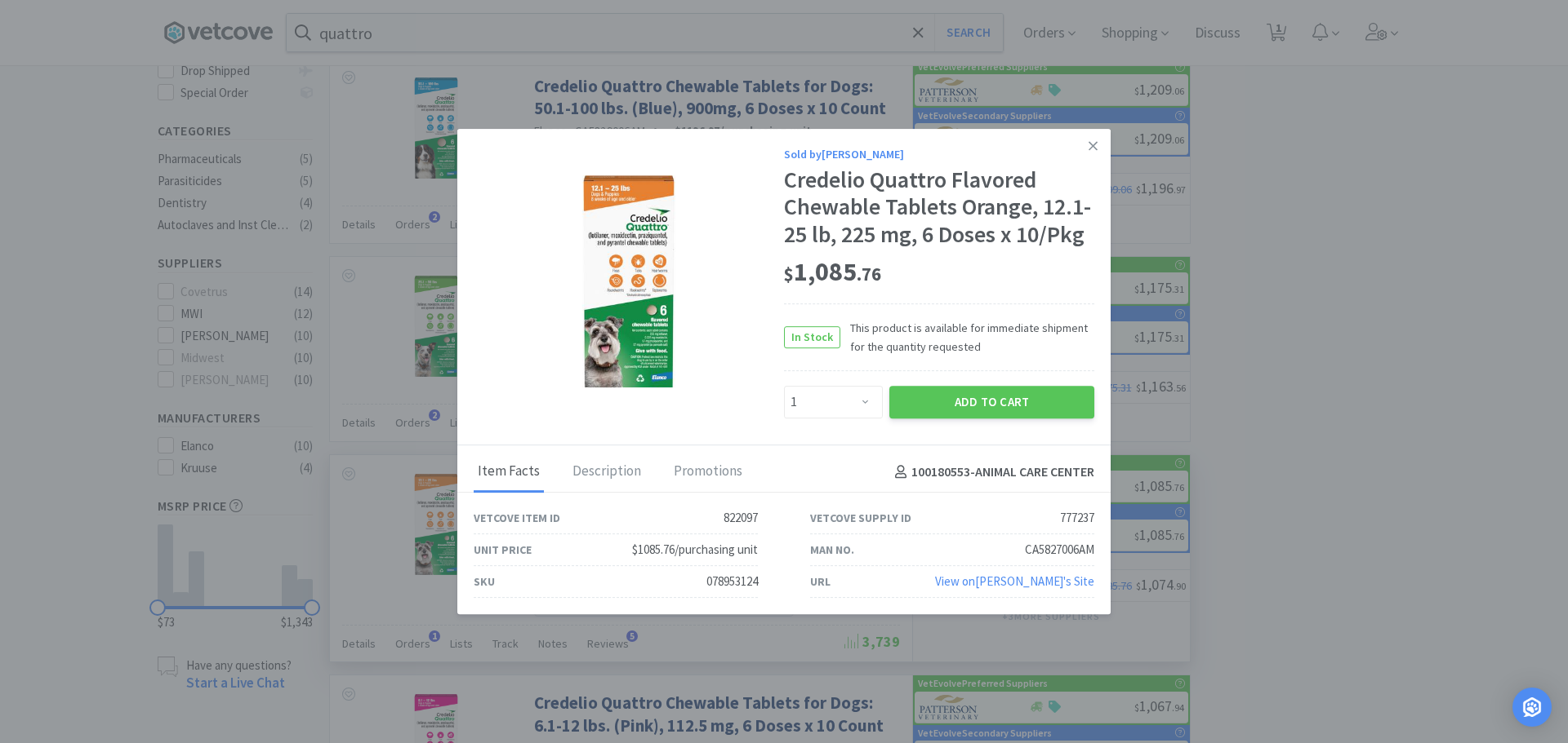
click at [974, 381] on div "Sold by [PERSON_NAME] Credelio Quattro Flavored Chewable Tablets Orange, 12.1-2…" at bounding box center [939, 282] width 310 height 274
click at [959, 411] on button "Add to Cart" at bounding box center [992, 402] width 205 height 33
select select "1"
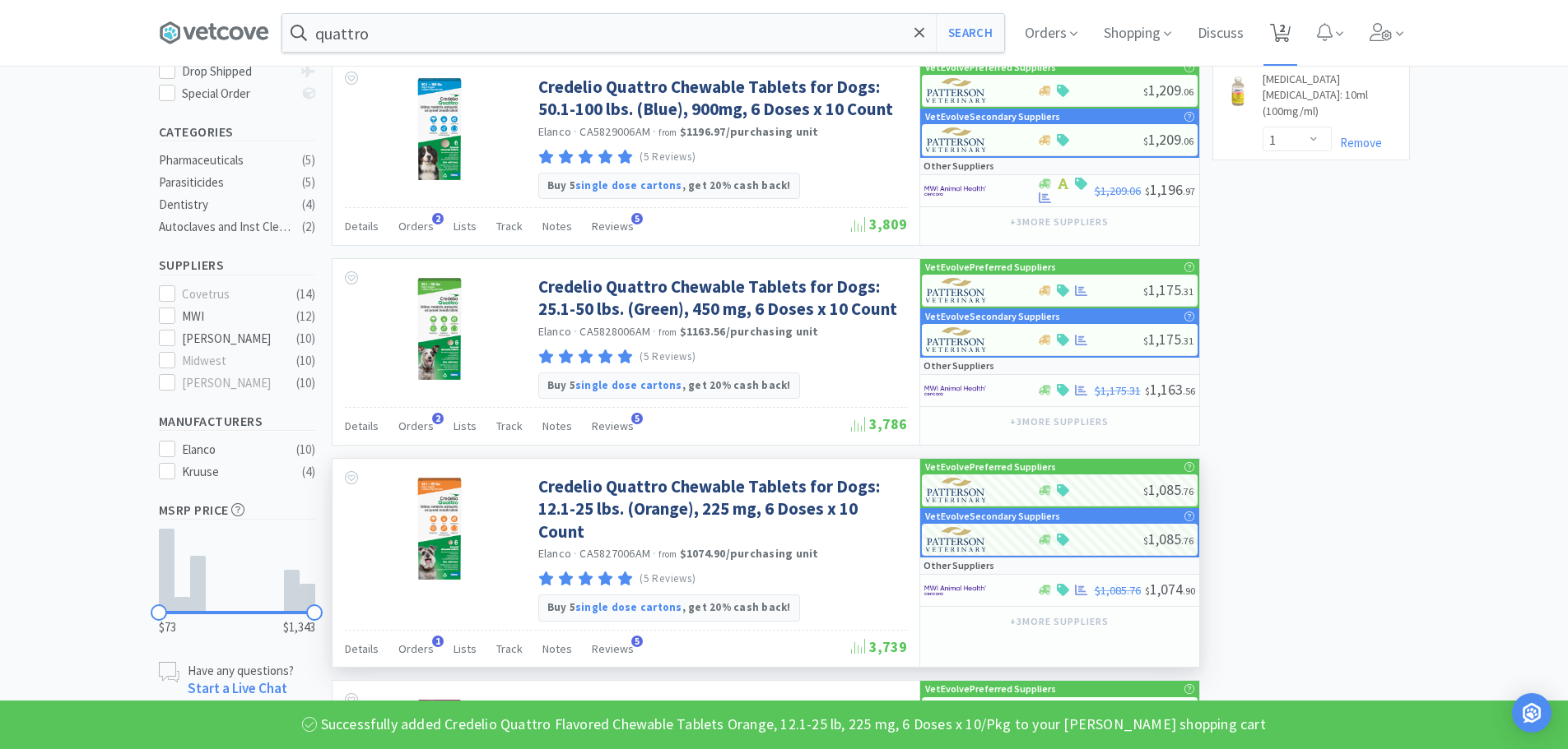
click at [1284, 34] on span "2" at bounding box center [1281, 28] width 6 height 66
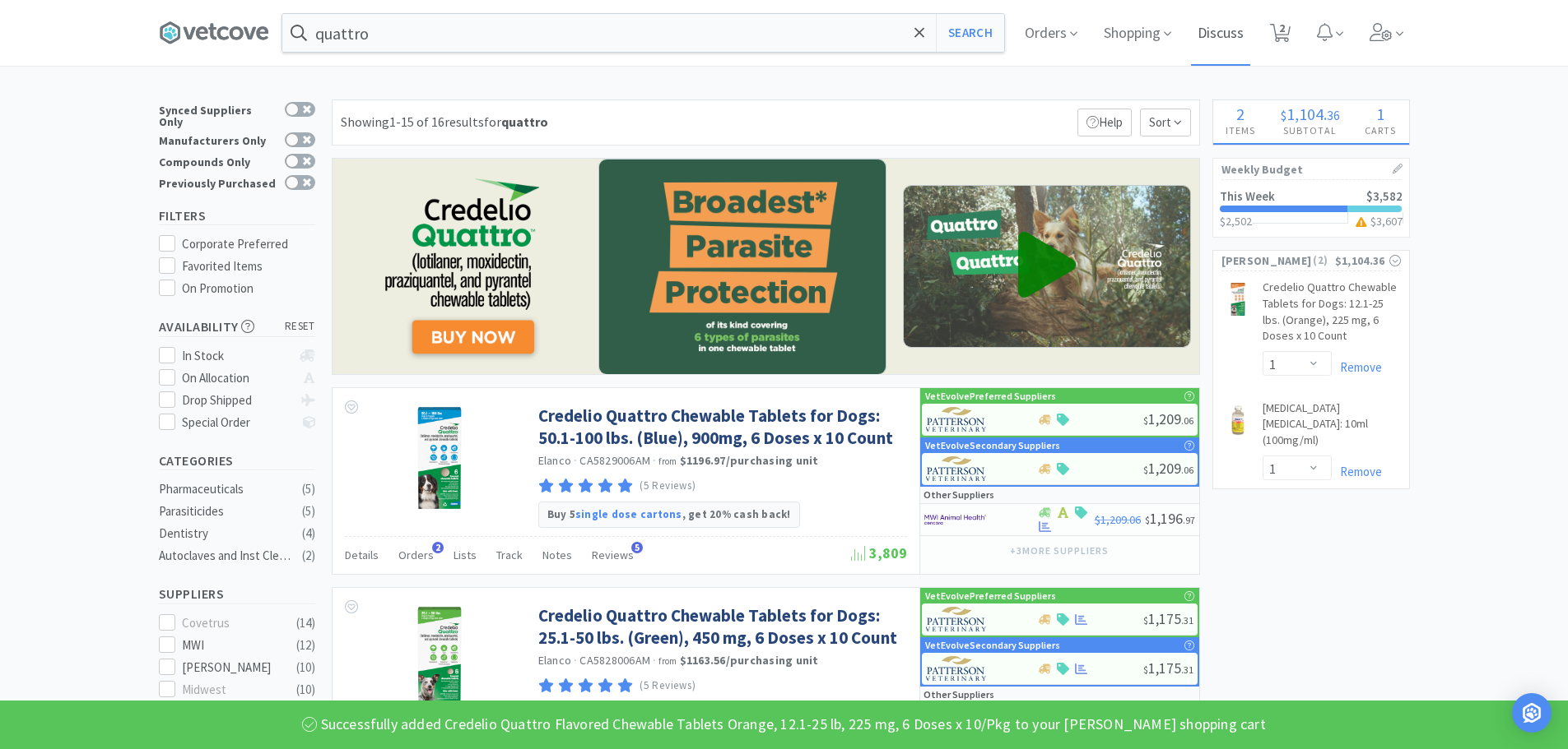
select select "1"
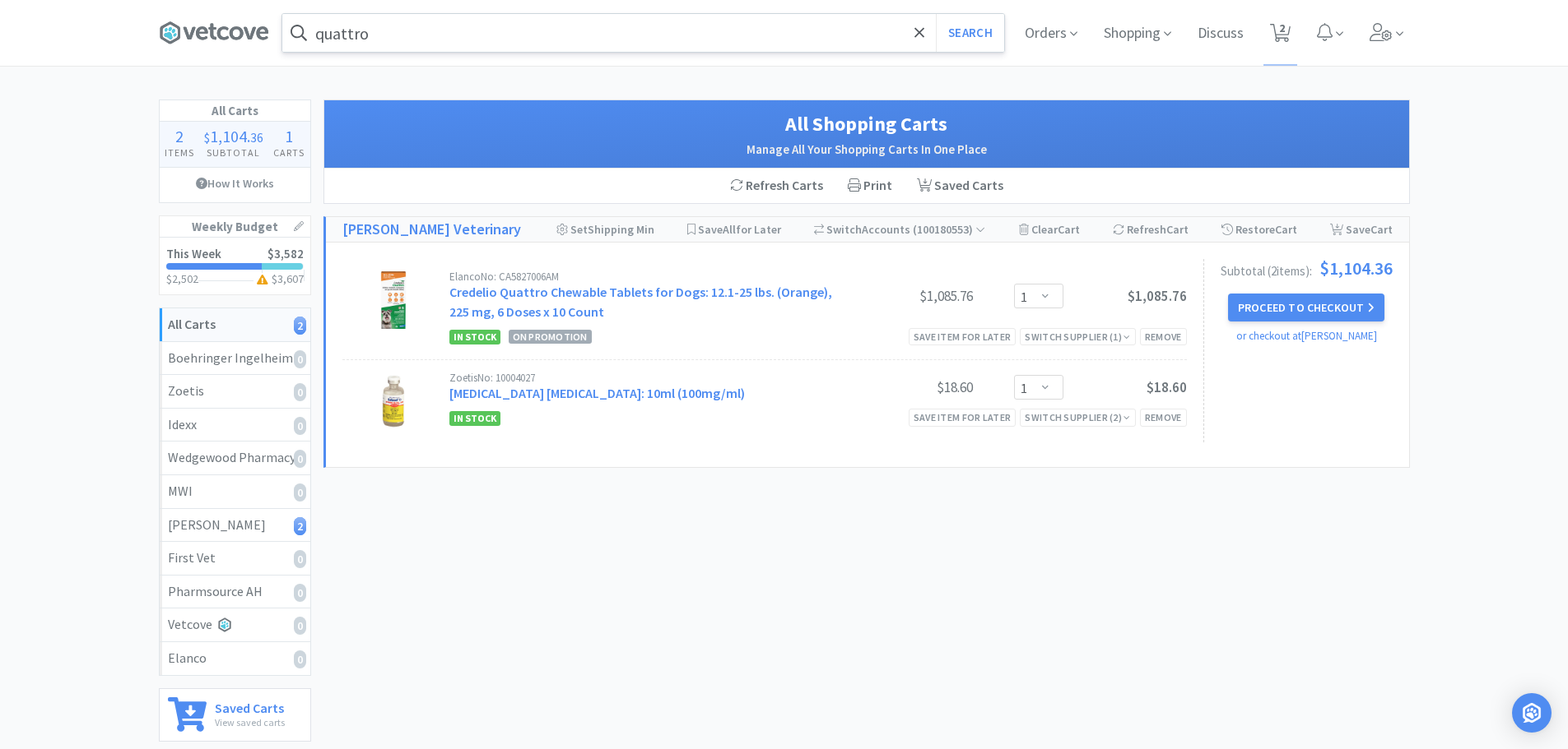
click at [606, 46] on input "quattro" at bounding box center [643, 32] width 722 height 38
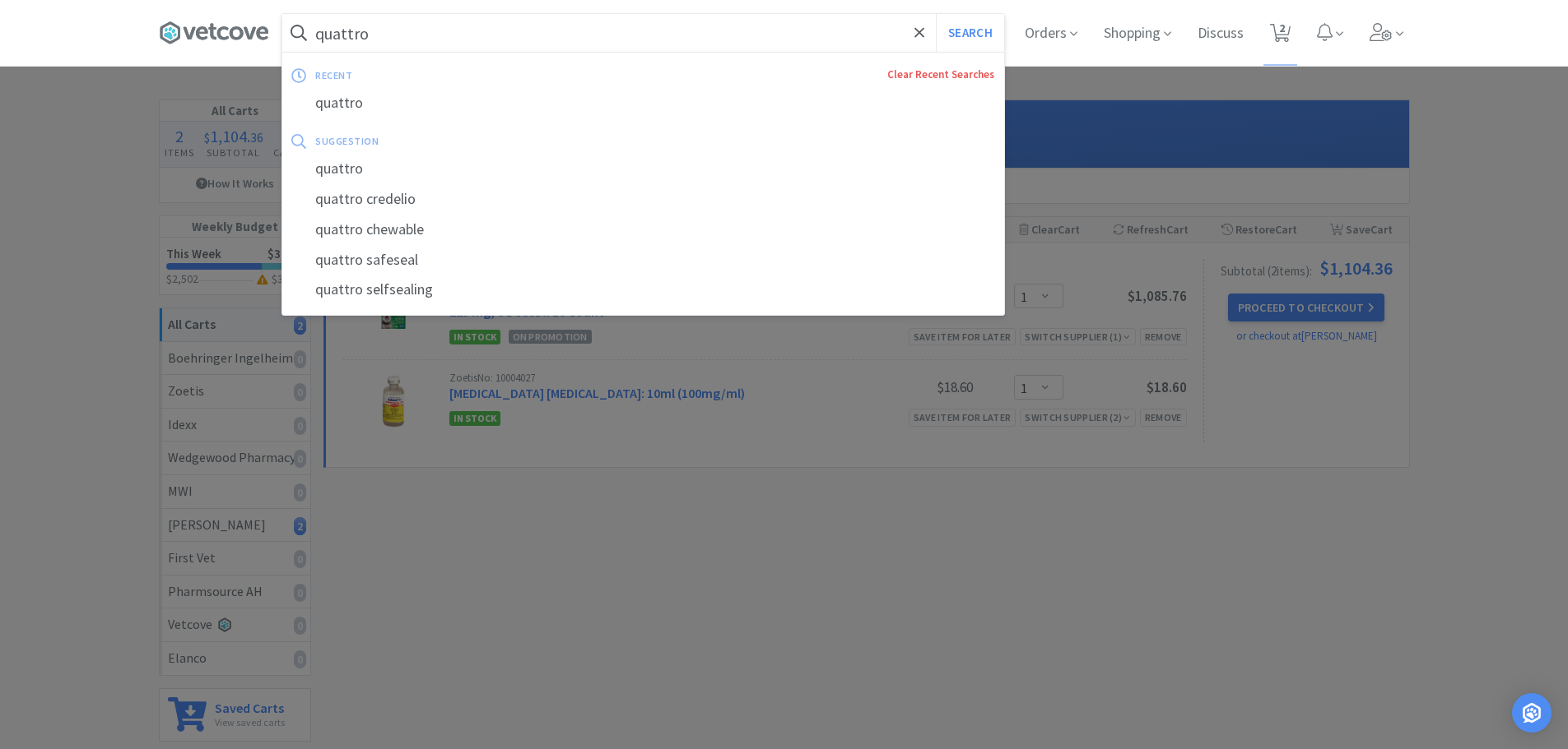
click at [908, 68] on link "Clear Recent Searches" at bounding box center [940, 74] width 107 height 14
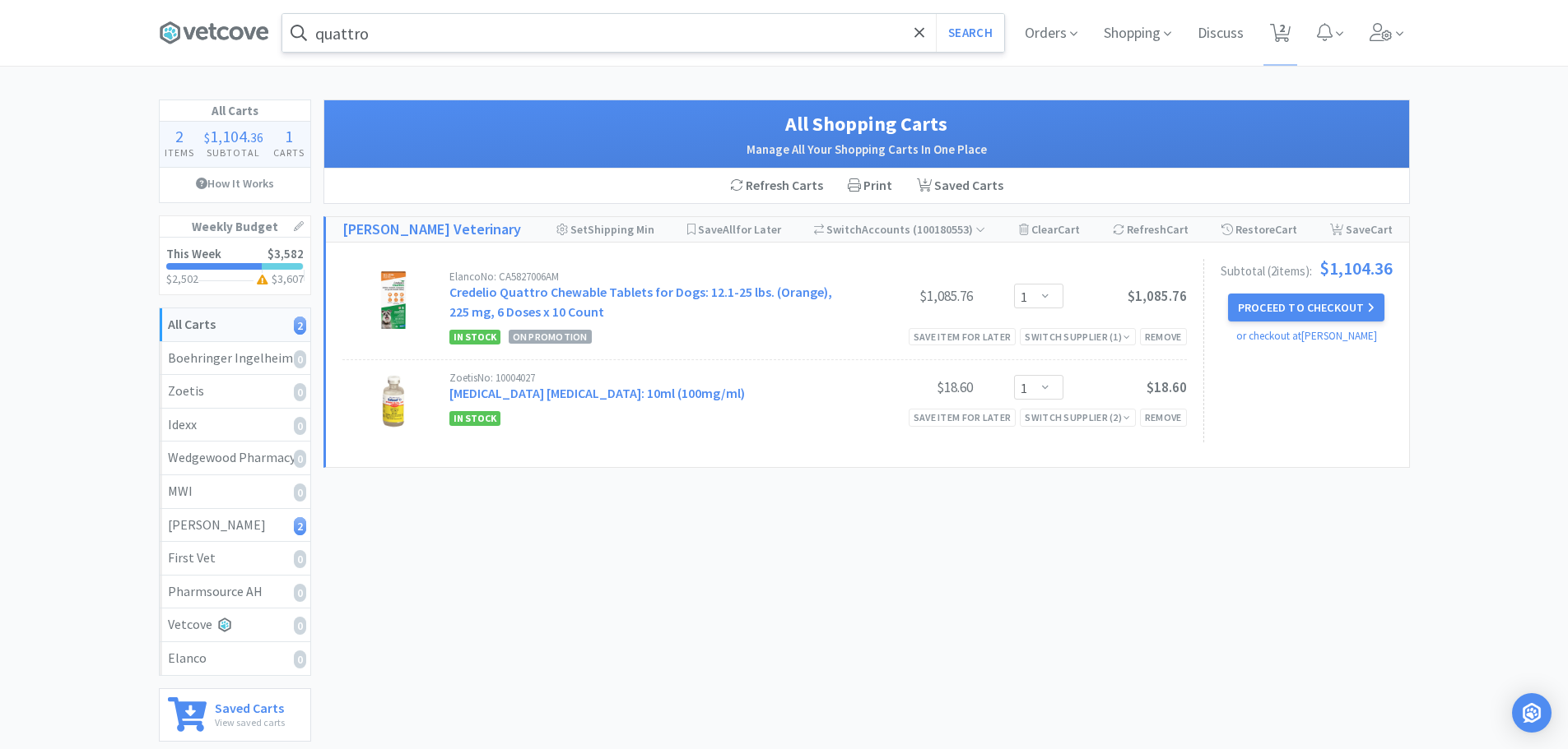
click at [107, 132] on div at bounding box center [784, 374] width 1568 height 749
